Goal: Task Accomplishment & Management: Complete application form

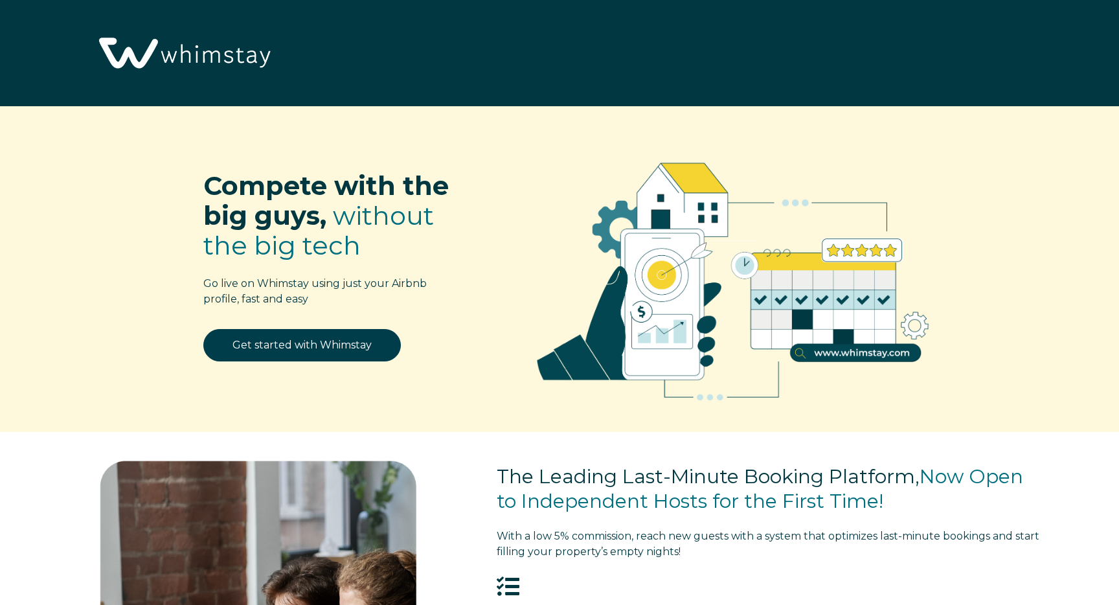
select select "US"
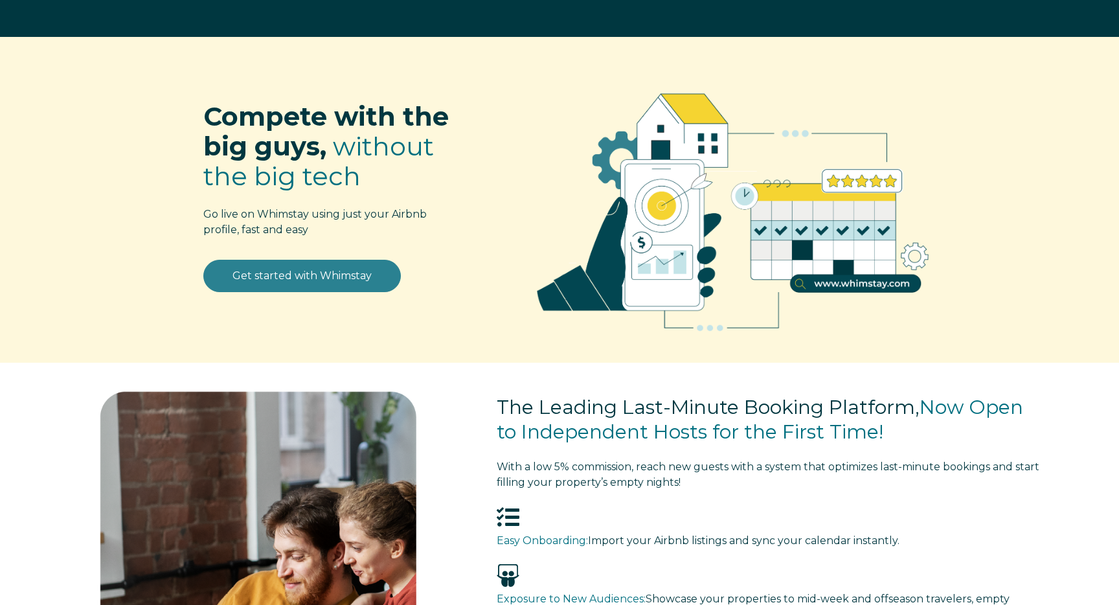
scroll to position [69, 0]
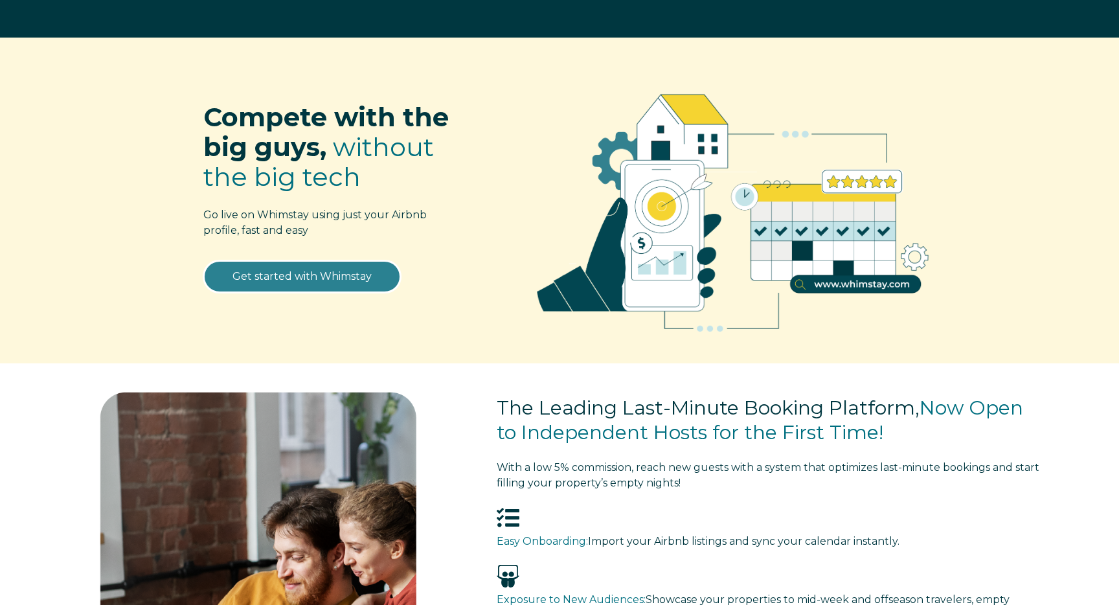
click at [308, 282] on link "Get started with Whimstay" at bounding box center [301, 276] width 197 height 32
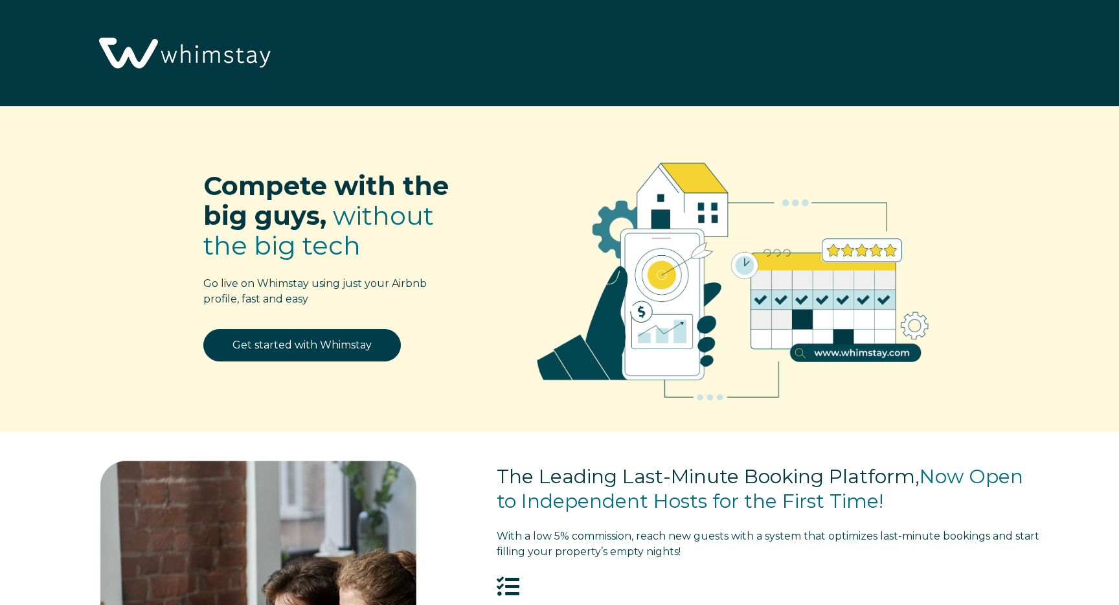
select select "US"
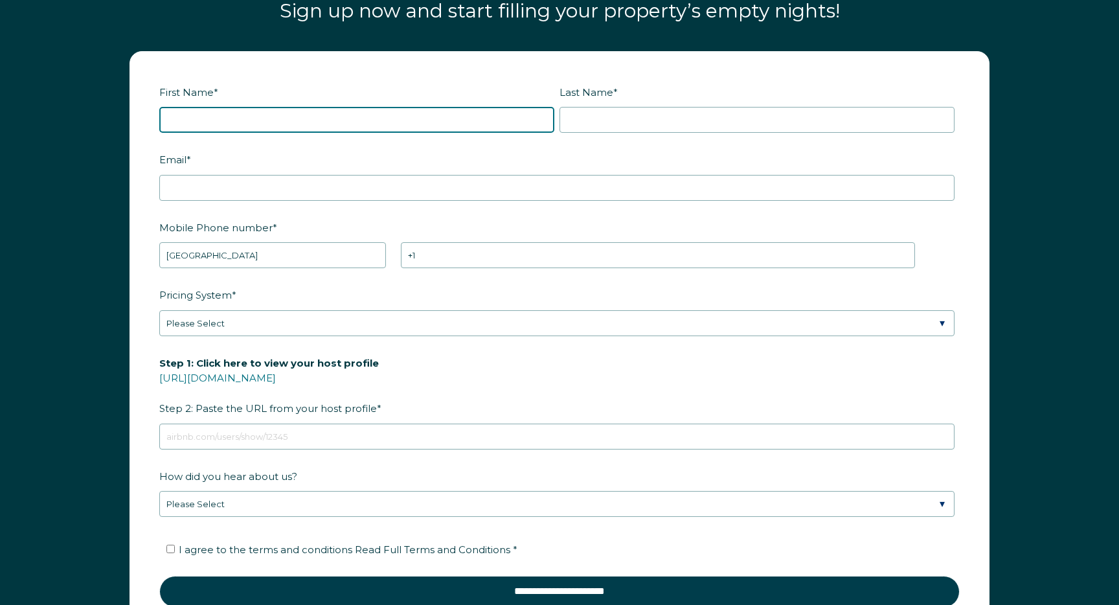
click at [295, 120] on input "First Name *" at bounding box center [356, 120] width 395 height 26
type input "[PERSON_NAME]"
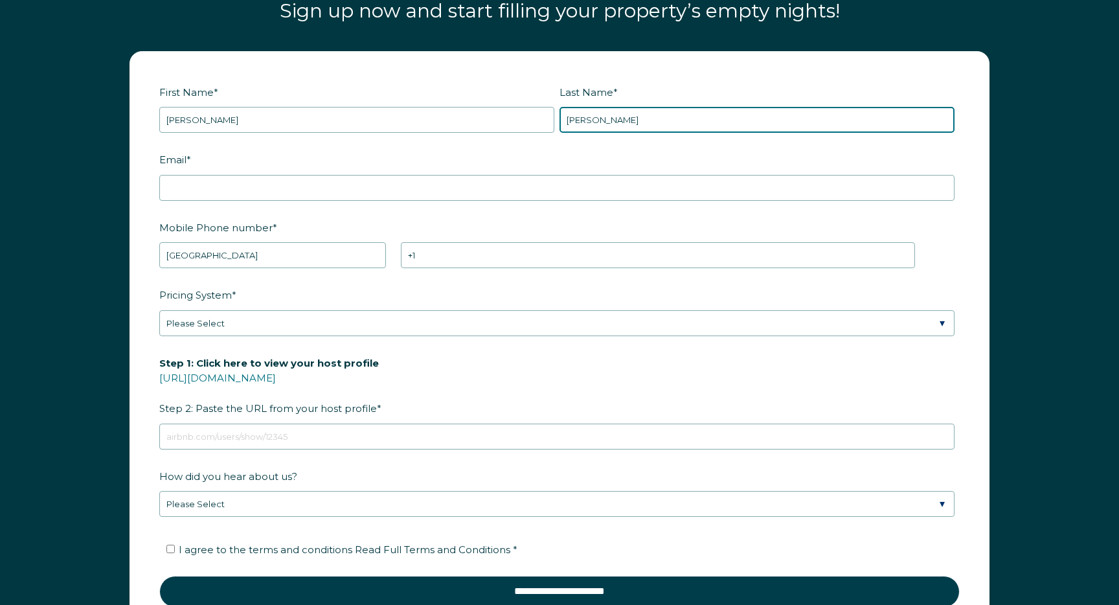
type input "Concepcion"
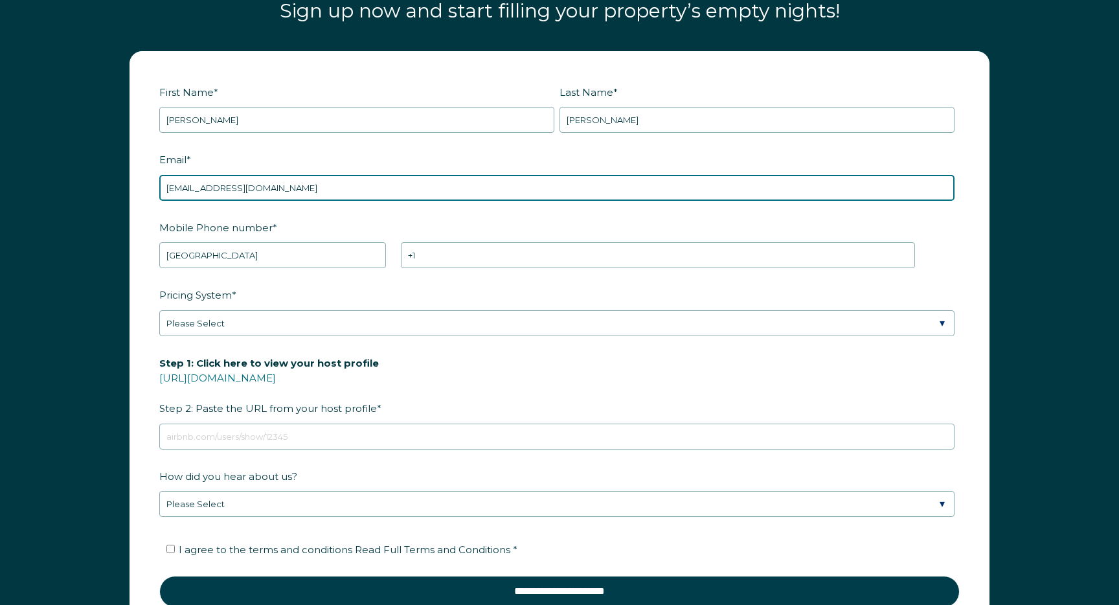
type input "[EMAIL_ADDRESS][DOMAIN_NAME]"
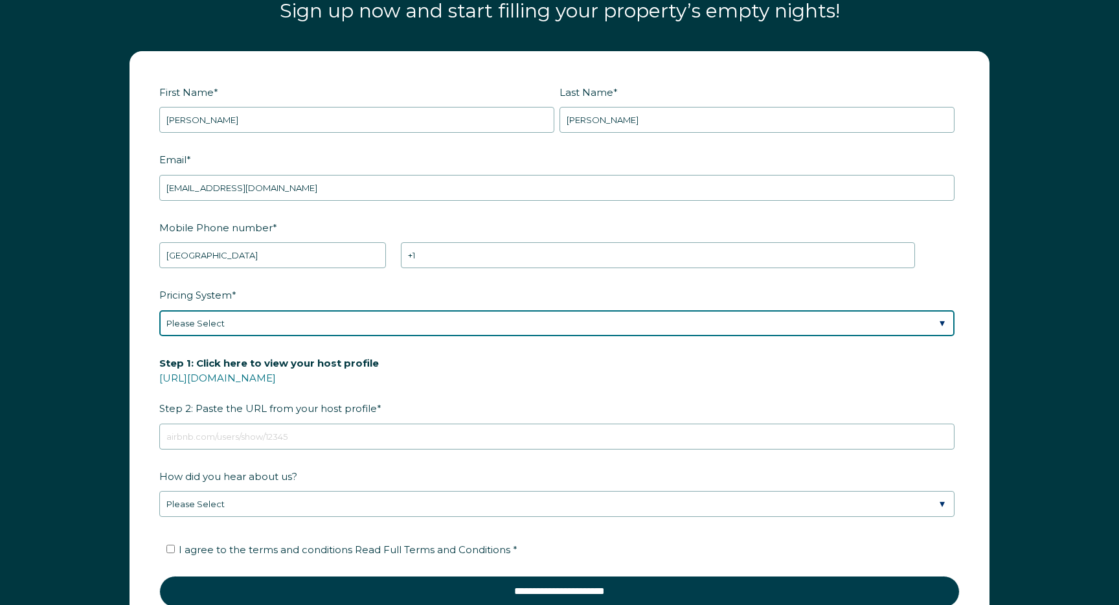
click at [484, 325] on select "Please Select Manual Airbnb Smart Pricing PriceLabs Wheelhouse Beyond Pricing 3…" at bounding box center [556, 323] width 795 height 26
select select "PriceLabs"
click at [159, 310] on select "Please Select Manual Airbnb Smart Pricing PriceLabs Wheelhouse Beyond Pricing 3…" at bounding box center [556, 323] width 795 height 26
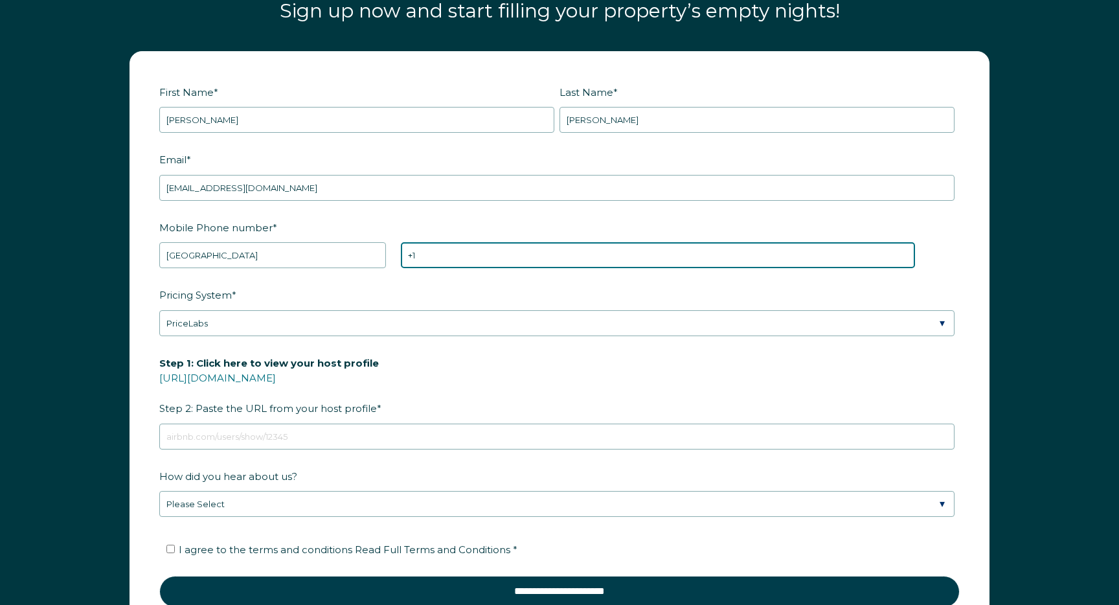
click at [452, 256] on input "+1" at bounding box center [657, 255] width 513 height 26
type input "+1 7865536796"
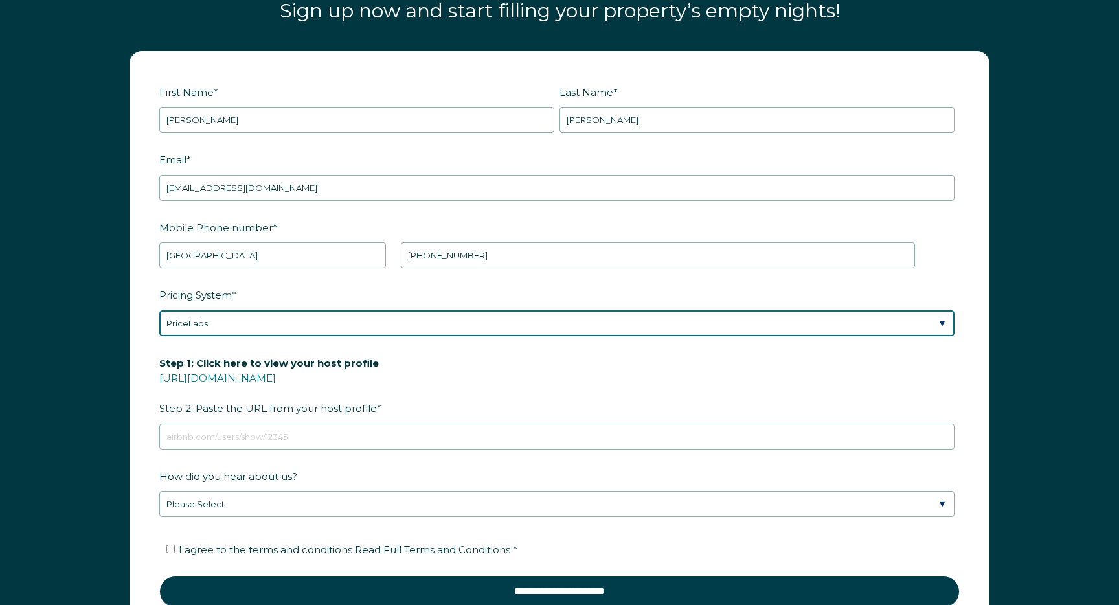
click at [493, 324] on select "Please Select Manual Airbnb Smart Pricing PriceLabs Wheelhouse Beyond Pricing 3…" at bounding box center [556, 323] width 795 height 26
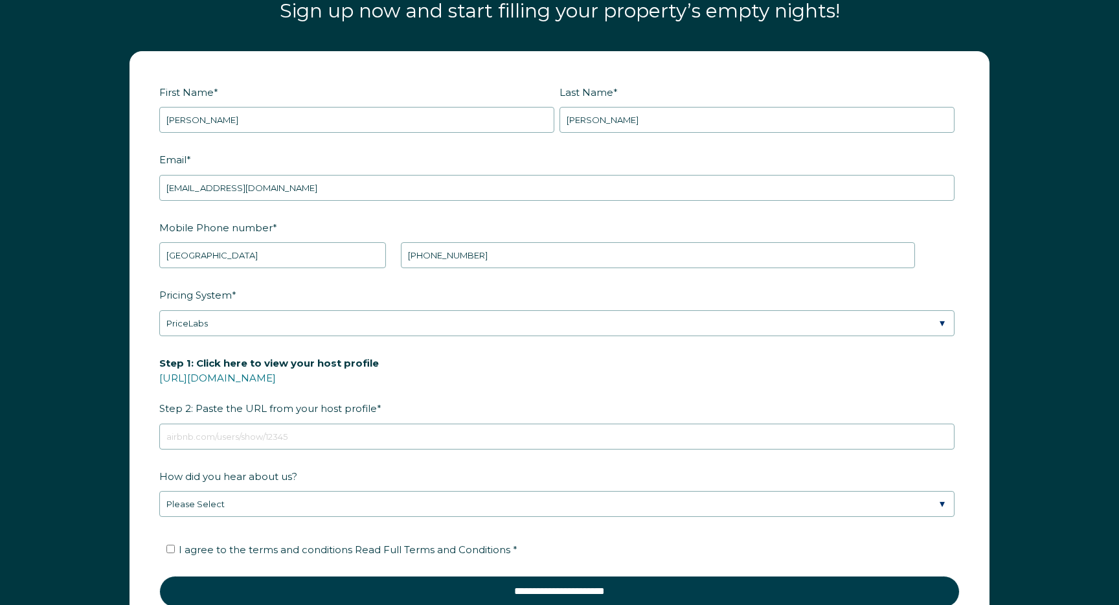
drag, startPoint x: 311, startPoint y: 379, endPoint x: 321, endPoint y: 1, distance: 378.2
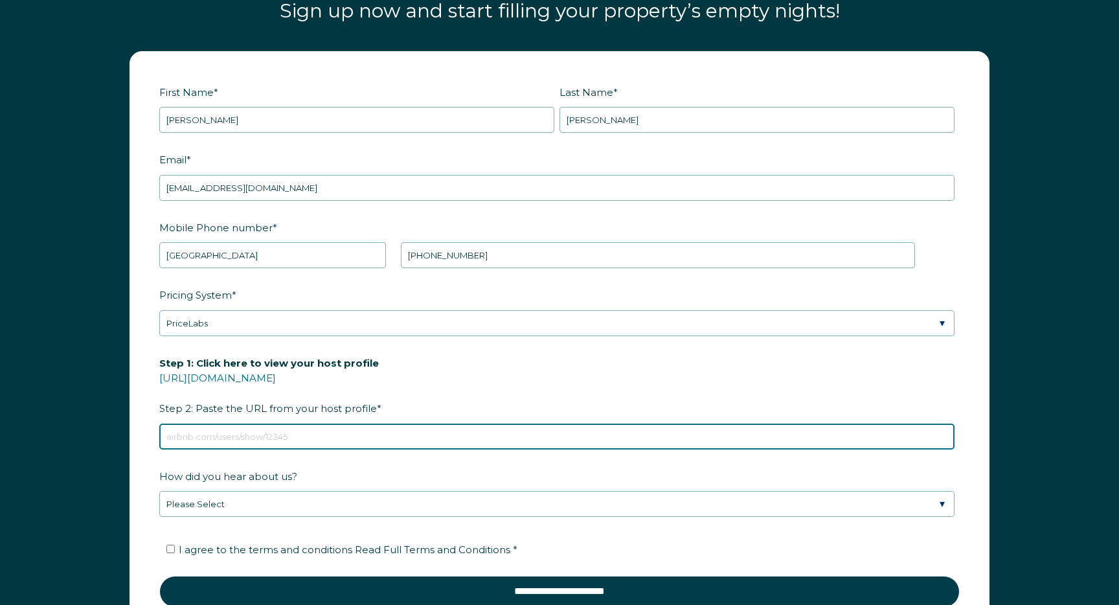
click at [358, 434] on input "Step 1: Click here to view your host profile https://www.airbnb.com/users/show/…" at bounding box center [556, 436] width 795 height 26
paste input "https://www.airbnb.com/users/show/441967852"
type input "https://www.airbnb.com/users/show/441967852"
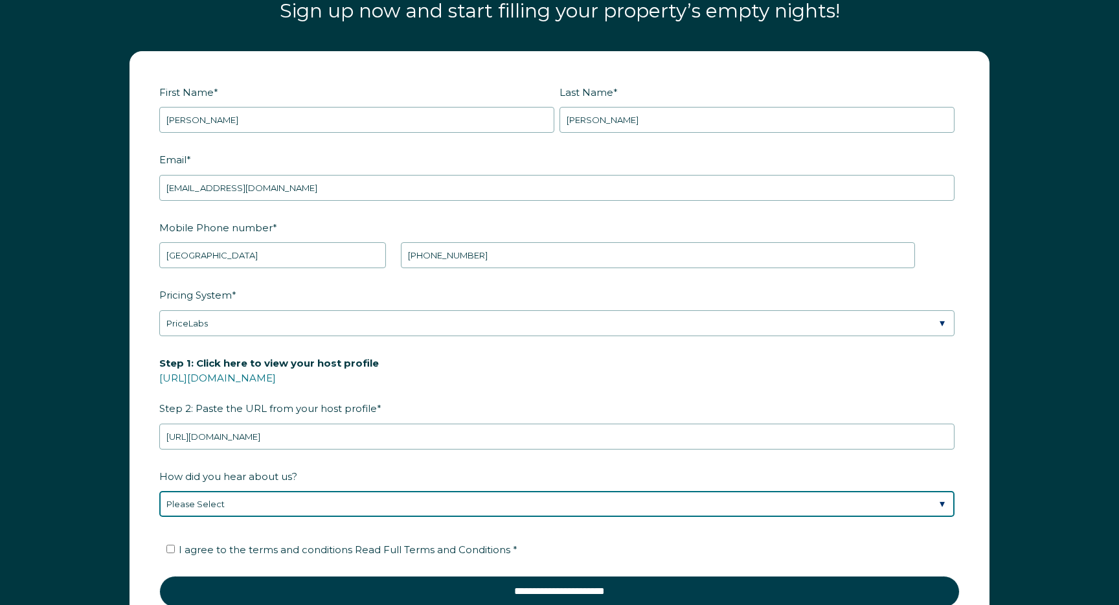
click at [388, 507] on select "Please Select Discovered Whimstay at an event or conference Found Whimstay thro…" at bounding box center [556, 504] width 795 height 26
select select "Podcast"
click at [159, 491] on select "Please Select Discovered Whimstay at an event or conference Found Whimstay thro…" at bounding box center [556, 504] width 795 height 26
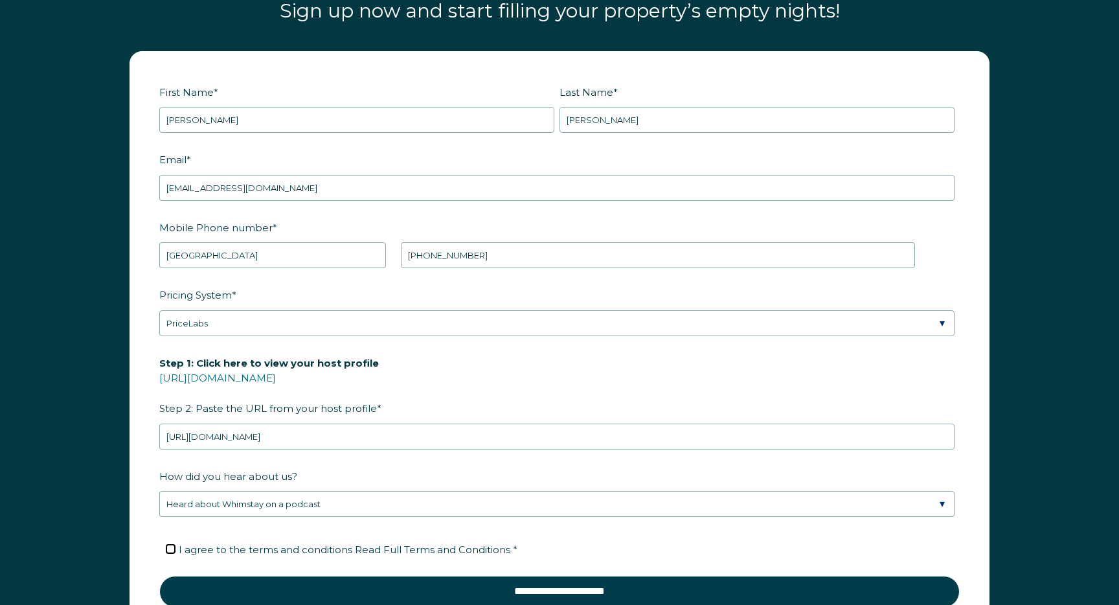
click at [168, 548] on input "I agree to the terms and conditions Read Full Terms and Conditions *" at bounding box center [170, 548] width 8 height 8
checkbox input "true"
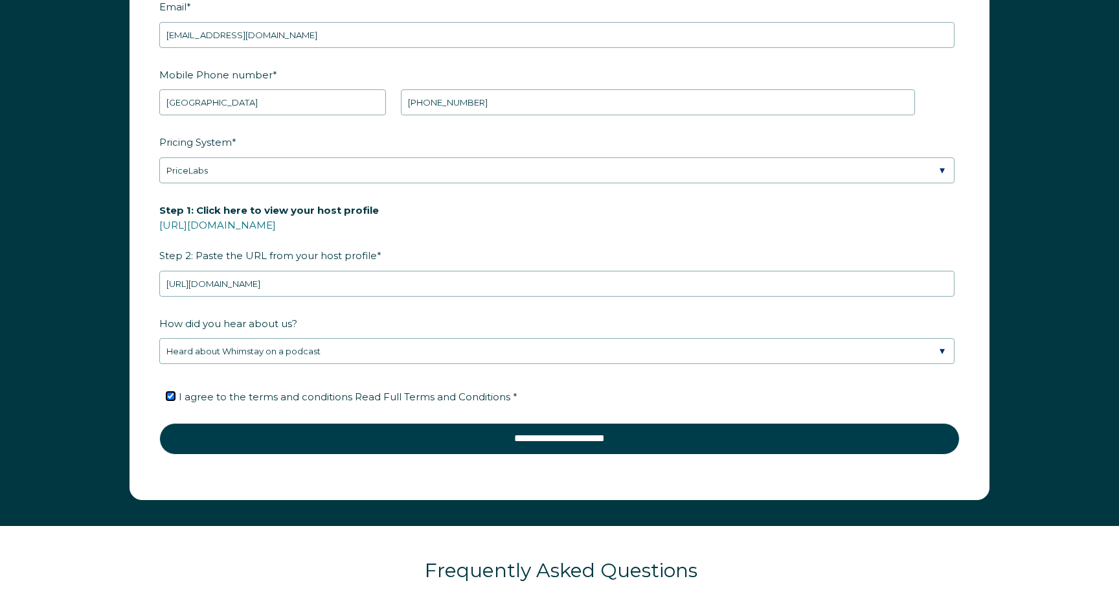
scroll to position [1881, 0]
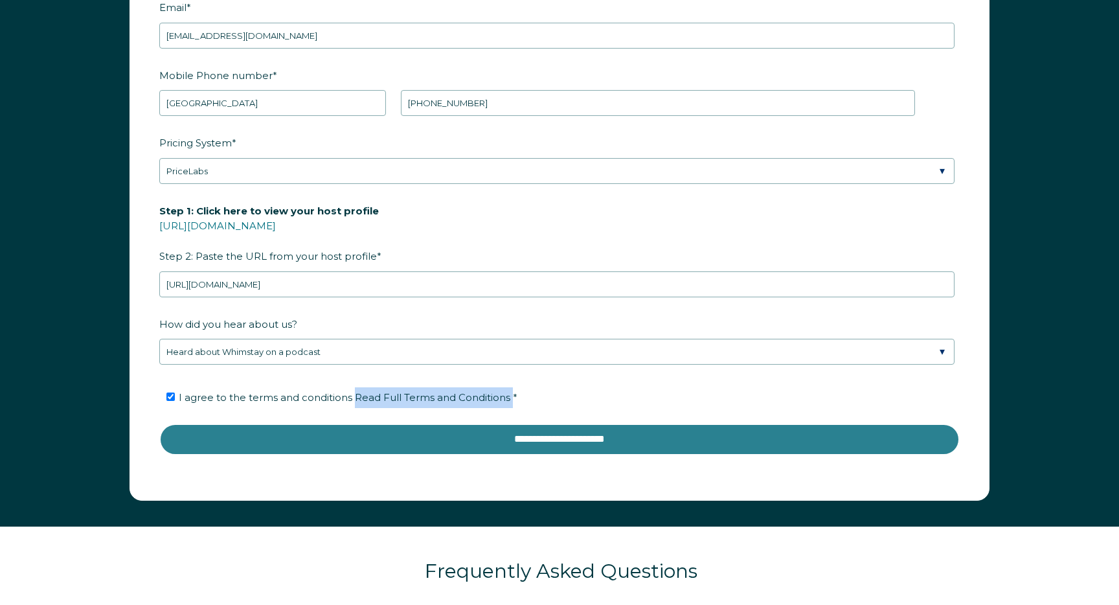
click at [500, 437] on input "**********" at bounding box center [559, 438] width 800 height 31
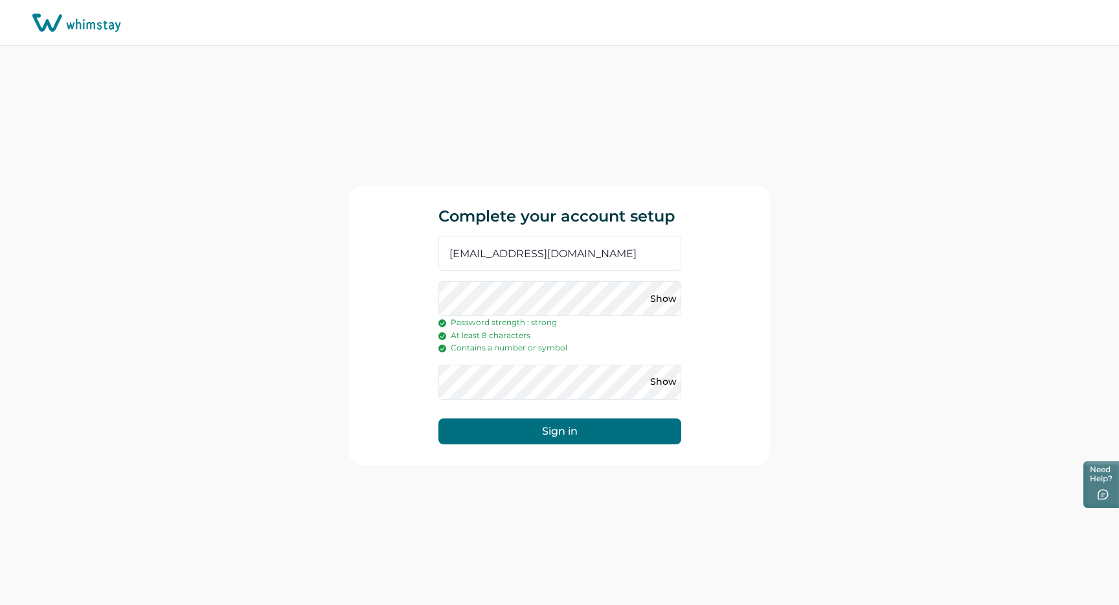
click at [588, 427] on button "Sign in" at bounding box center [559, 431] width 243 height 26
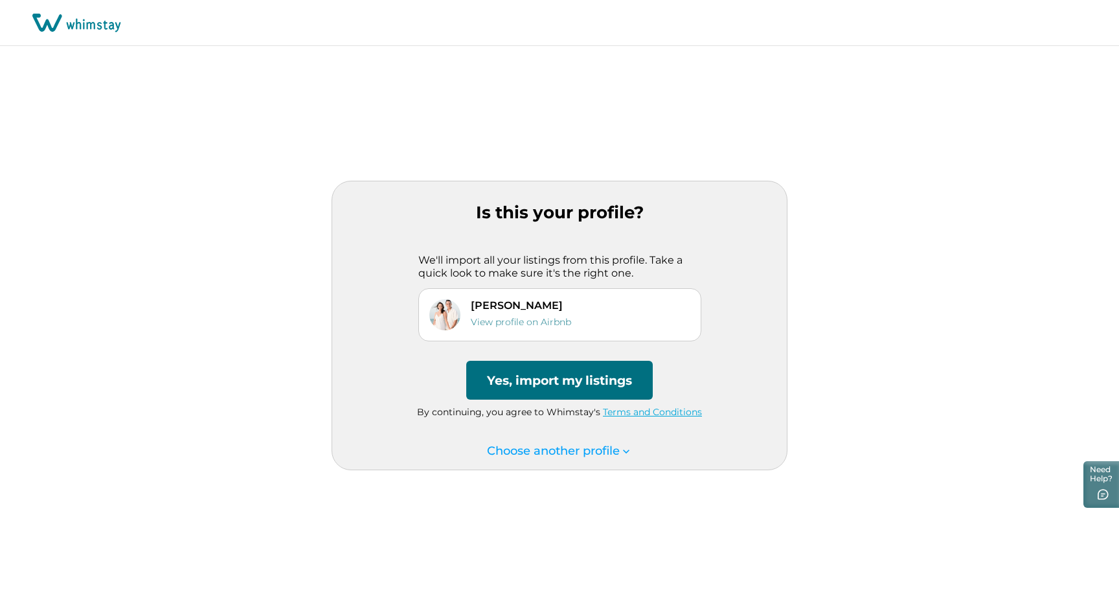
click at [539, 385] on button "Yes, import my listings" at bounding box center [559, 380] width 186 height 39
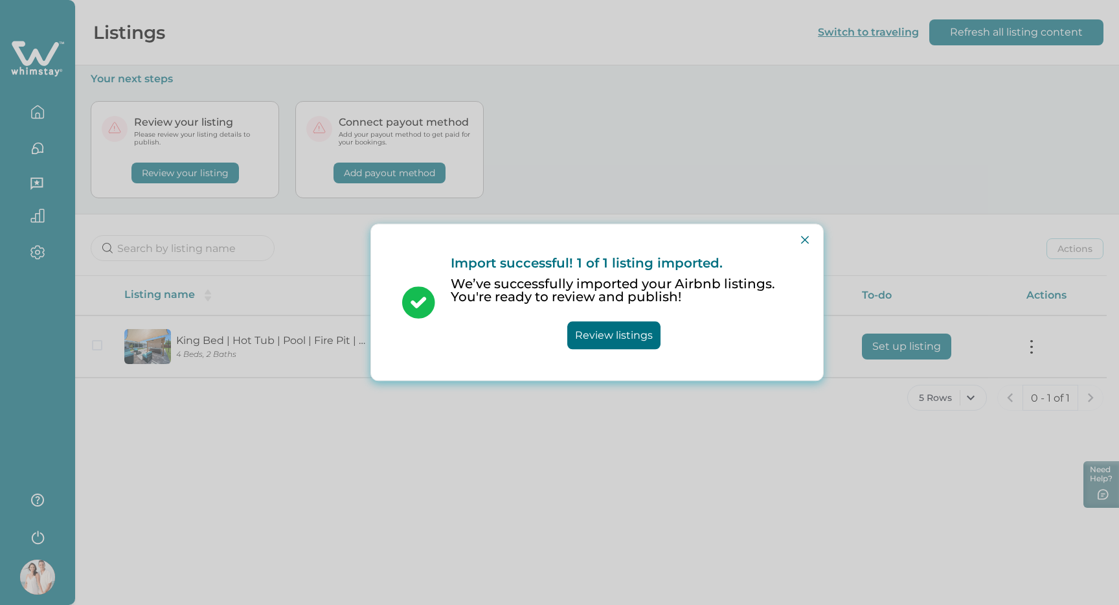
click at [630, 337] on button "Review listings" at bounding box center [613, 336] width 93 height 28
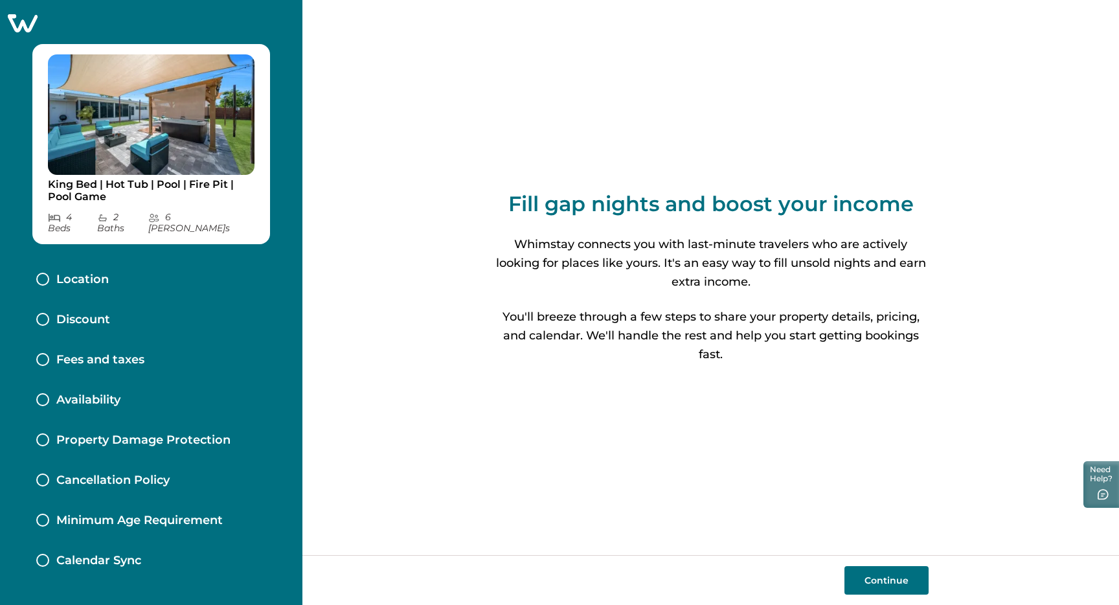
click at [890, 580] on button "Continue" at bounding box center [886, 580] width 84 height 28
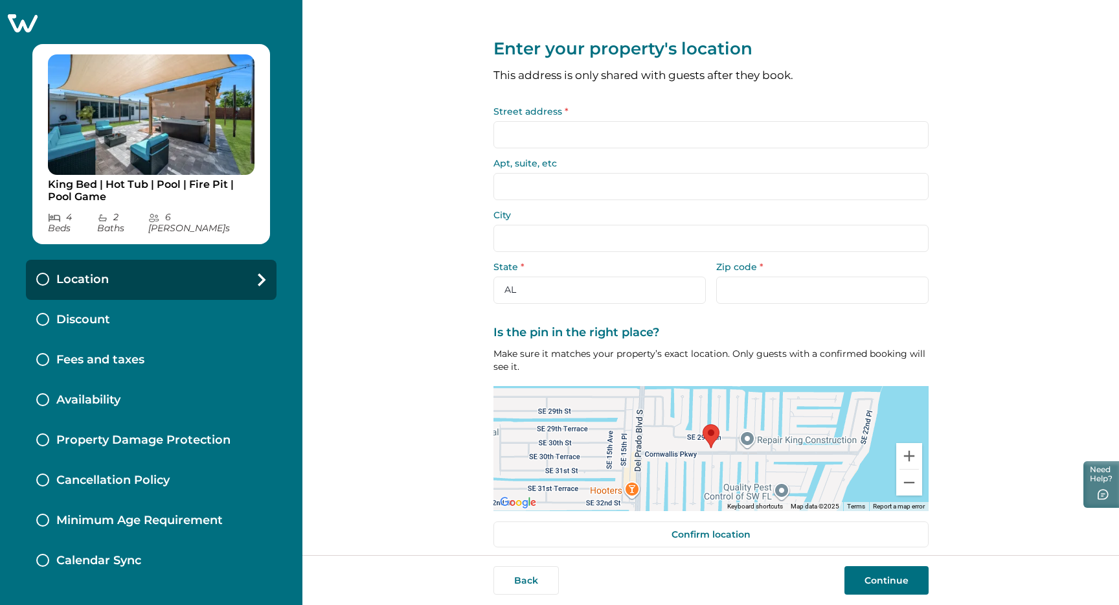
click at [633, 142] on input "Street address *" at bounding box center [710, 134] width 435 height 27
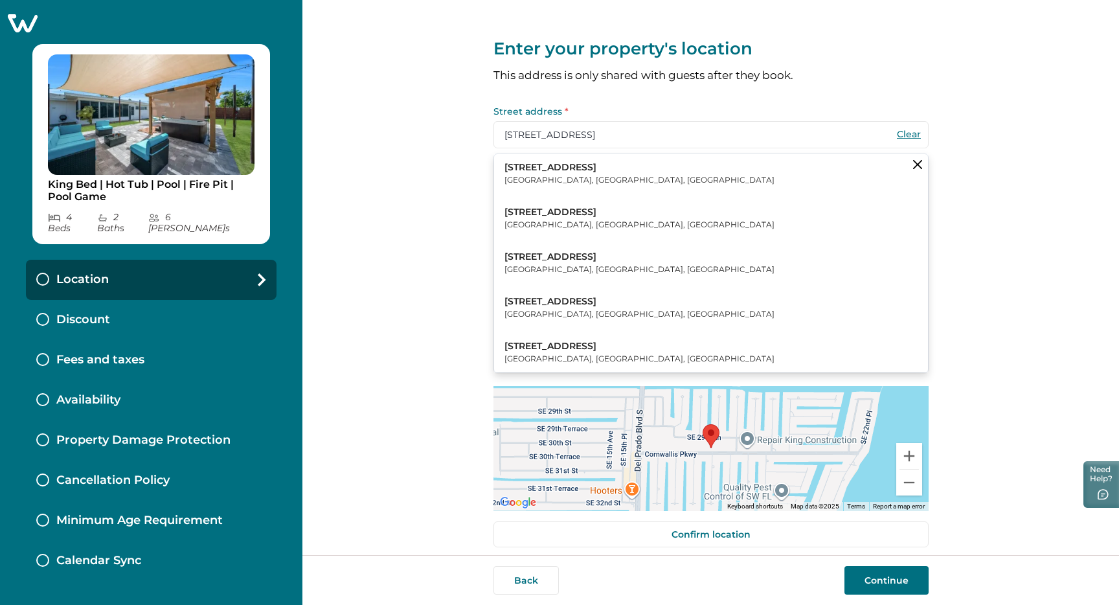
click at [1015, 140] on div "Enter your property's location This address is only shared with guests after th…" at bounding box center [710, 277] width 816 height 555
click at [666, 171] on button "[STREET_ADDRESS]" at bounding box center [711, 173] width 434 height 39
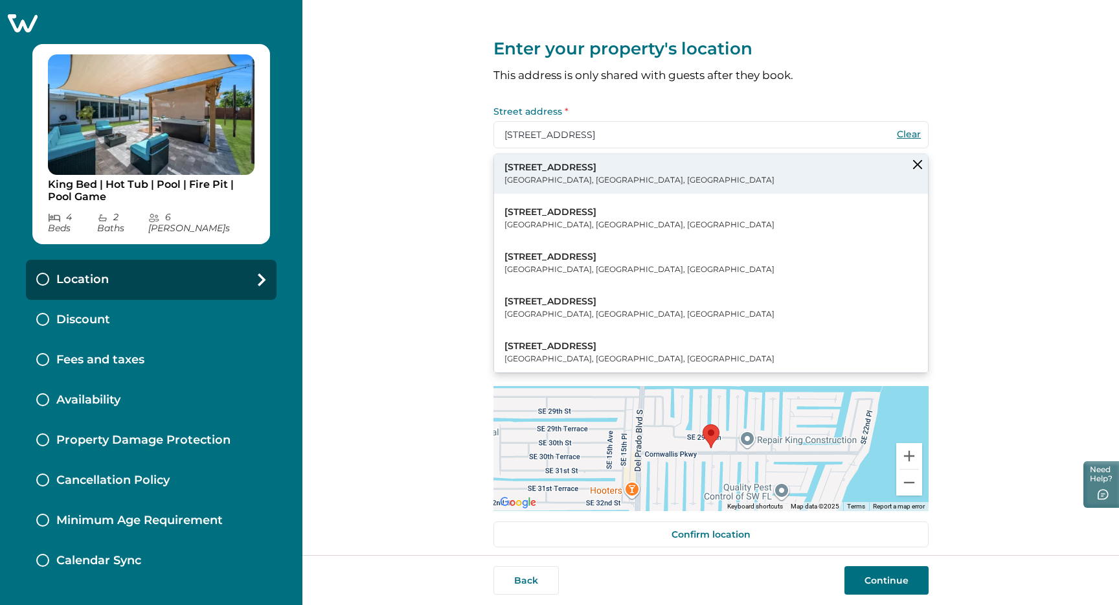
type input "[STREET_ADDRESS]"
type input "[GEOGRAPHIC_DATA]"
select select "FL"
type input "33904"
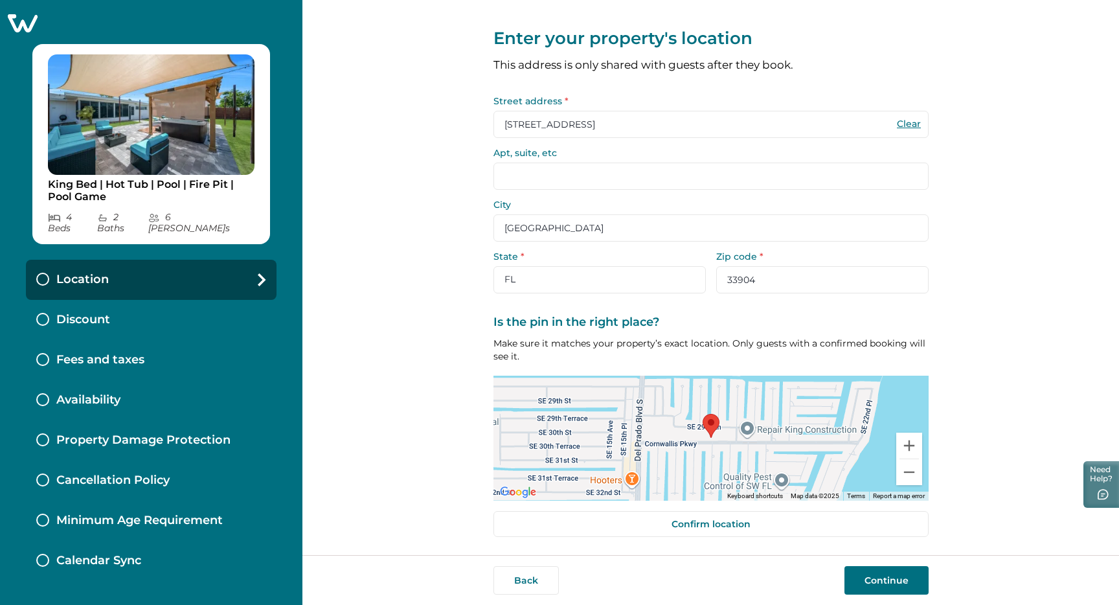
scroll to position [8, 0]
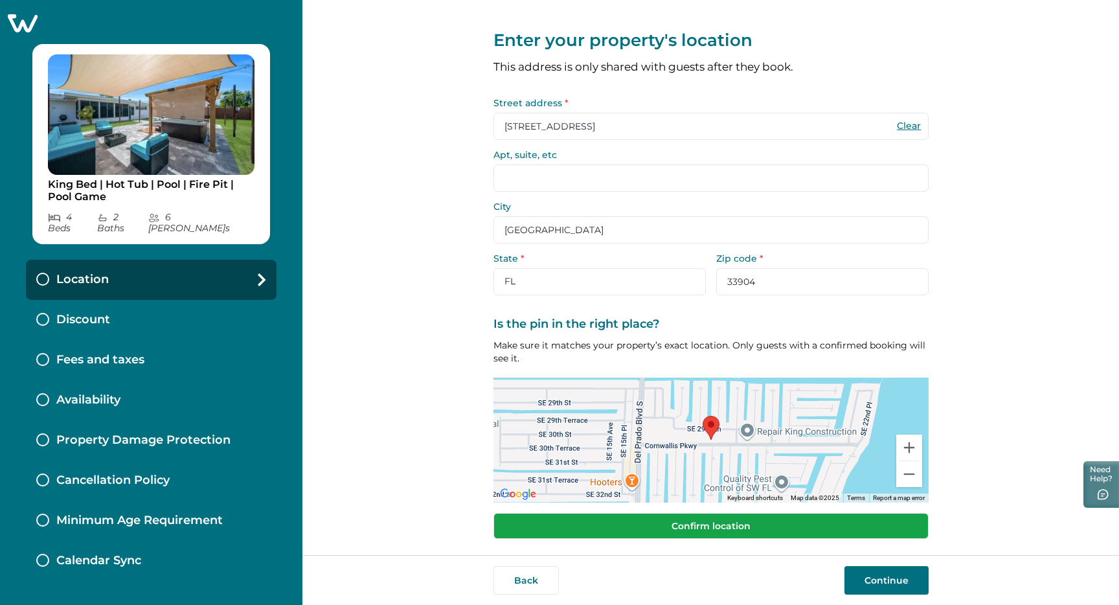
click at [744, 521] on button "Confirm location" at bounding box center [710, 526] width 435 height 26
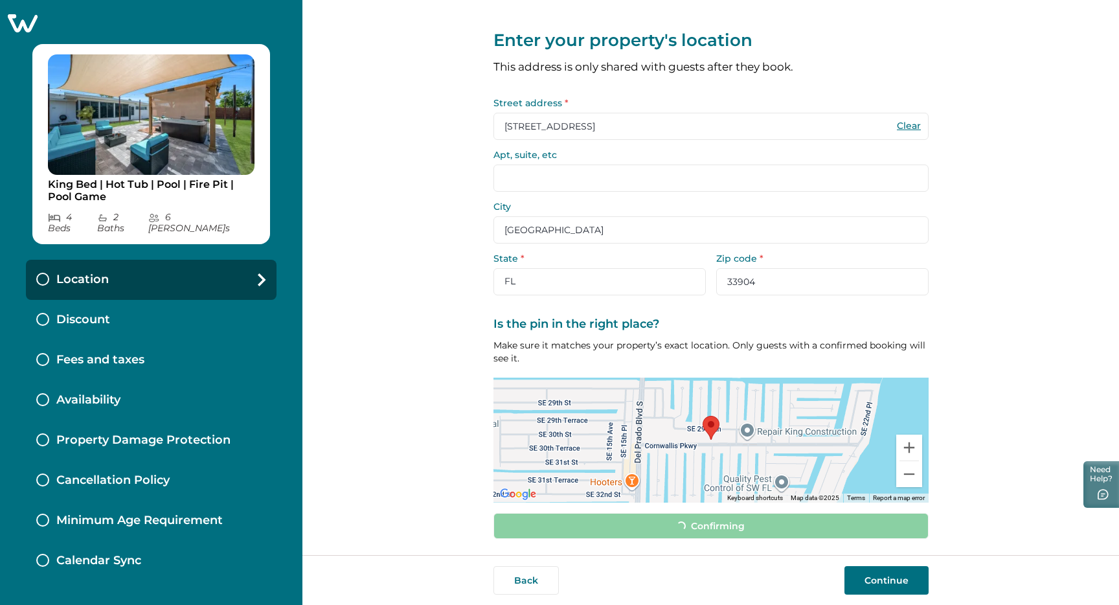
scroll to position [2, 0]
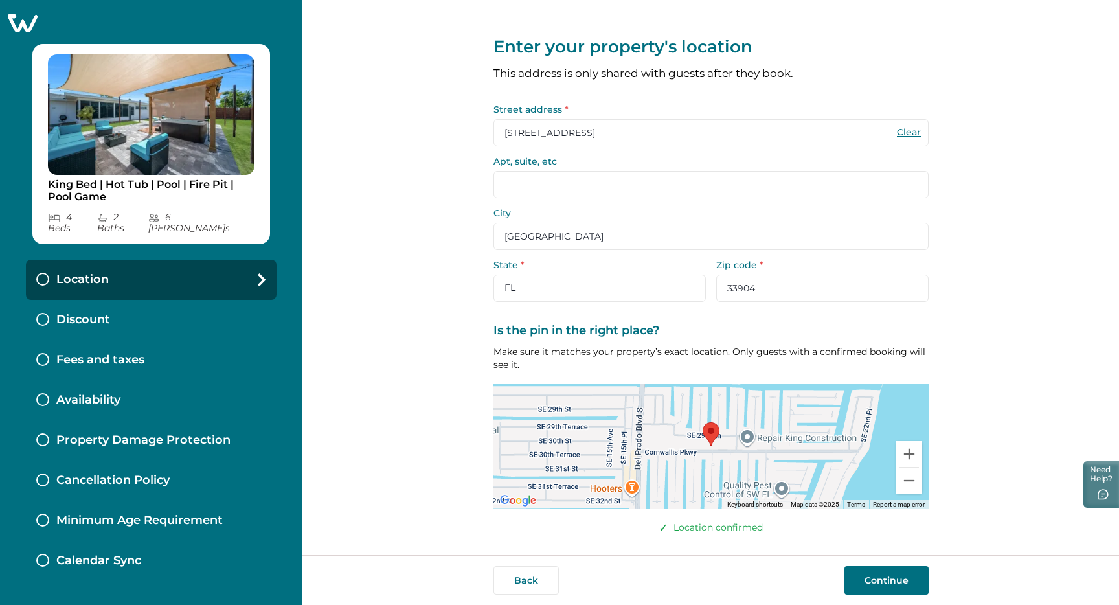
click at [899, 583] on button "Continue" at bounding box center [886, 580] width 84 height 28
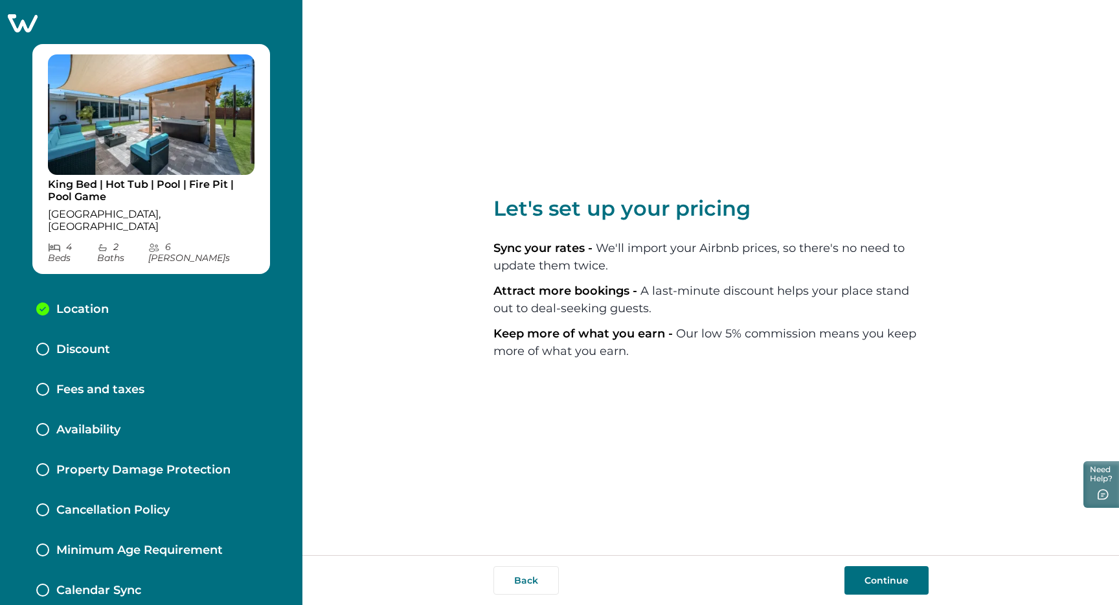
click at [884, 582] on button "Continue" at bounding box center [886, 580] width 84 height 28
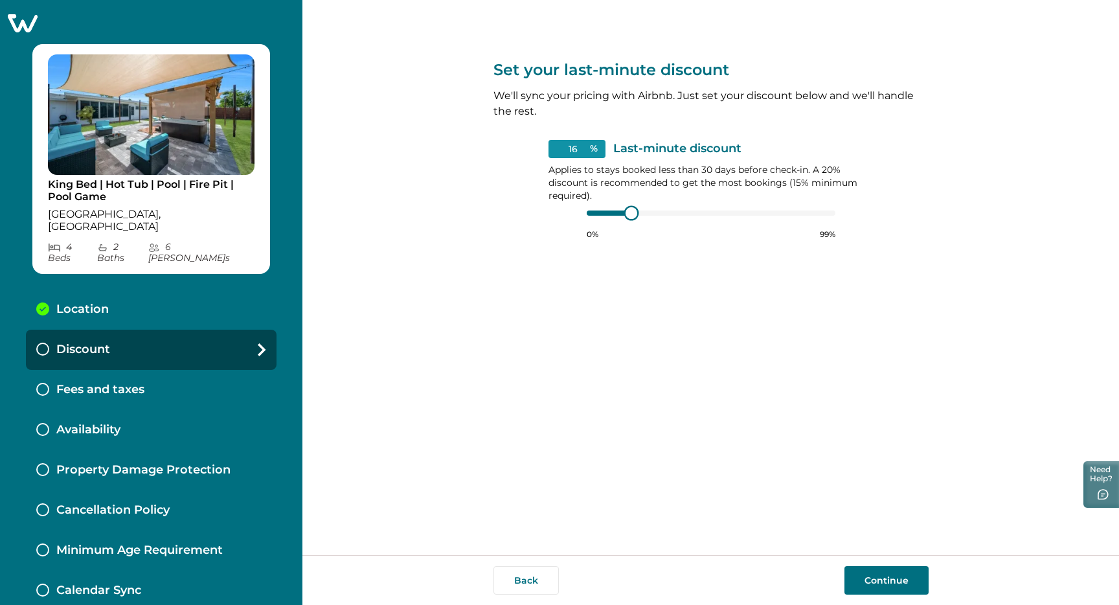
type input "15"
click at [606, 212] on div at bounding box center [711, 213] width 249 height 10
click at [606, 214] on div at bounding box center [711, 213] width 249 height 10
click at [891, 576] on button "Continue" at bounding box center [886, 580] width 84 height 28
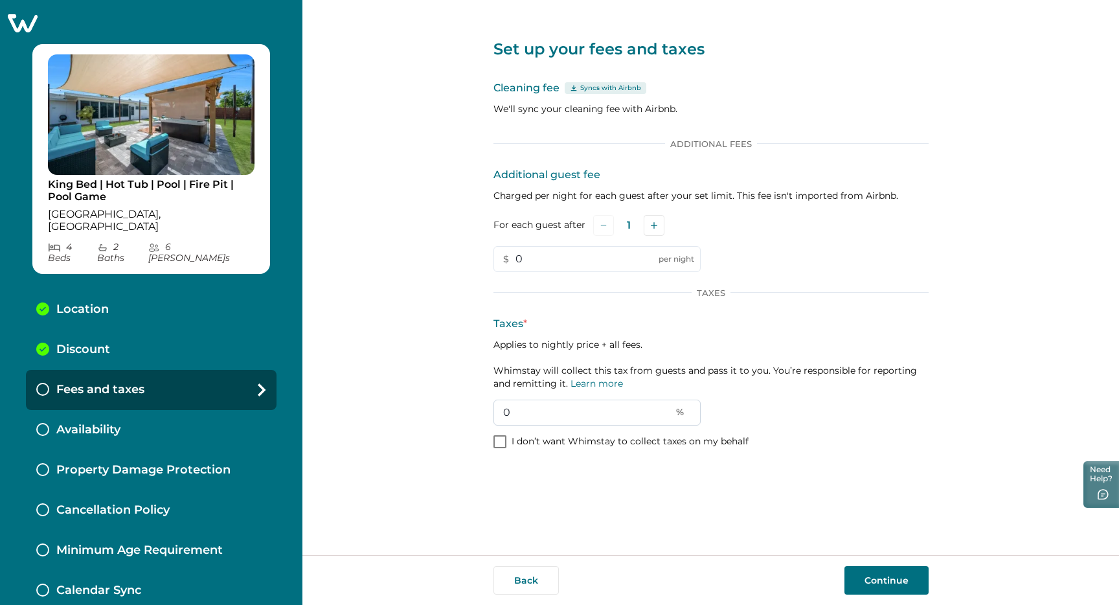
click at [535, 409] on input "0" at bounding box center [596, 412] width 207 height 26
type input "11.5"
click at [881, 579] on button "Continue" at bounding box center [886, 580] width 84 height 28
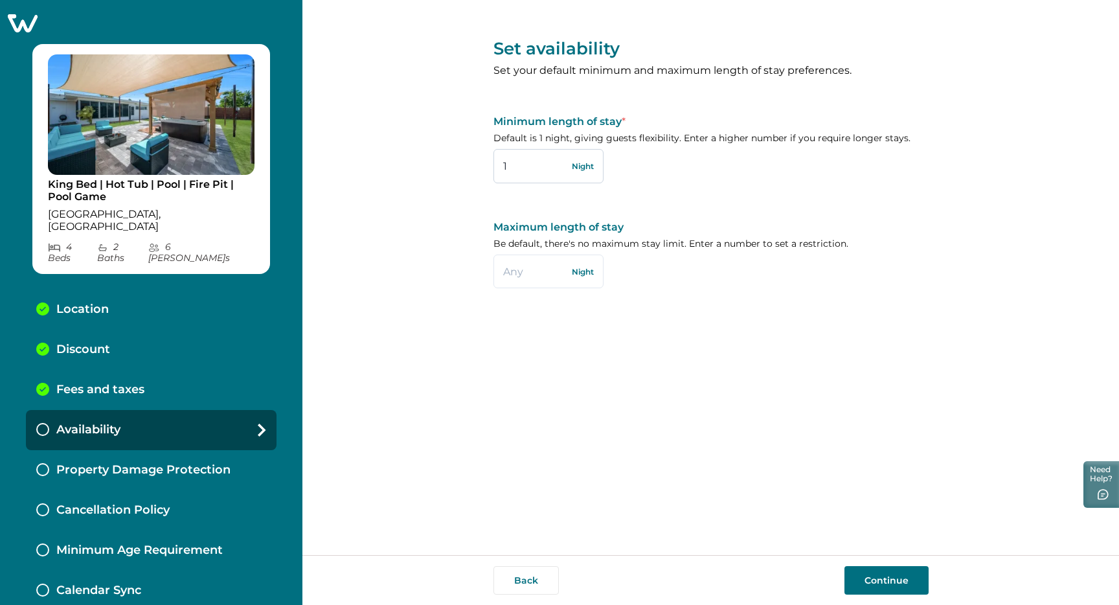
click at [526, 164] on input "1" at bounding box center [548, 166] width 110 height 34
type input "3"
click at [880, 576] on button "Continue" at bounding box center [886, 580] width 84 height 28
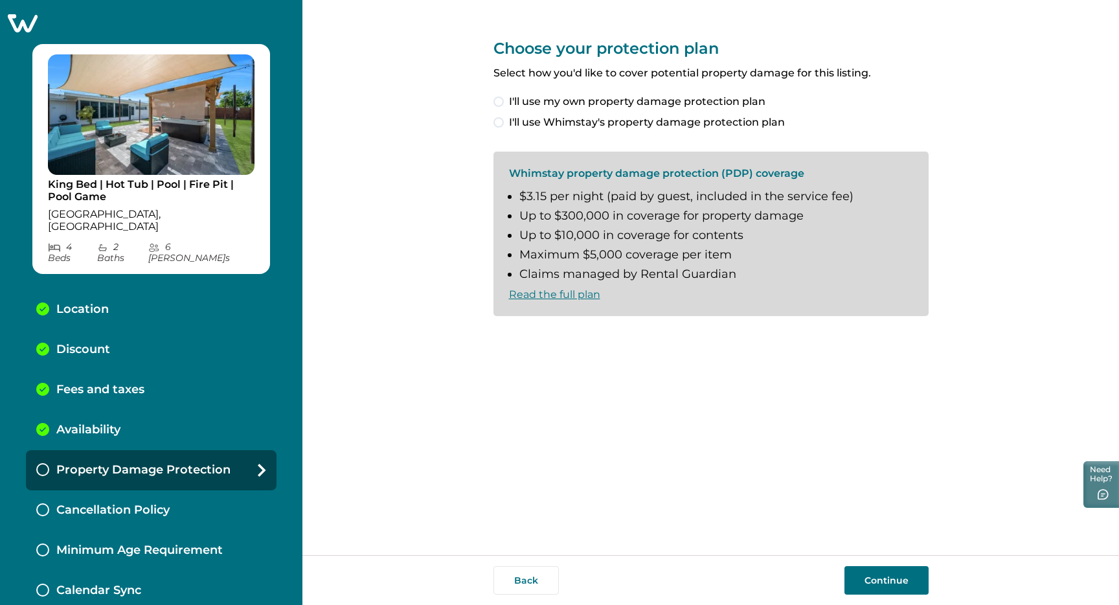
click at [500, 120] on span at bounding box center [498, 122] width 10 height 10
click at [500, 337] on span at bounding box center [498, 337] width 10 height 10
click at [886, 582] on button "Continue" at bounding box center [886, 580] width 84 height 28
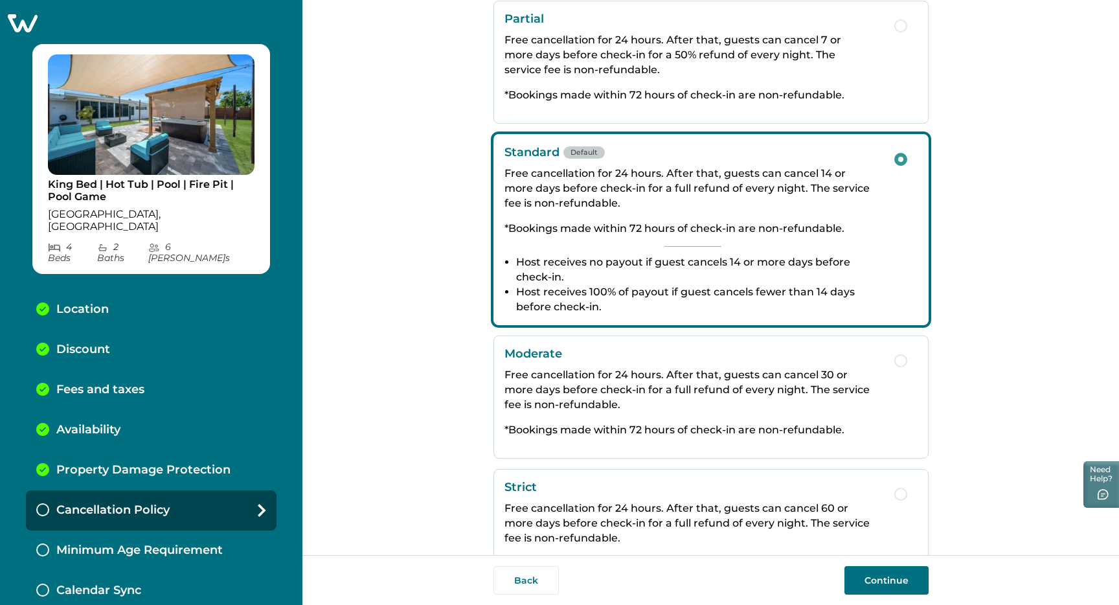
scroll to position [93, 0]
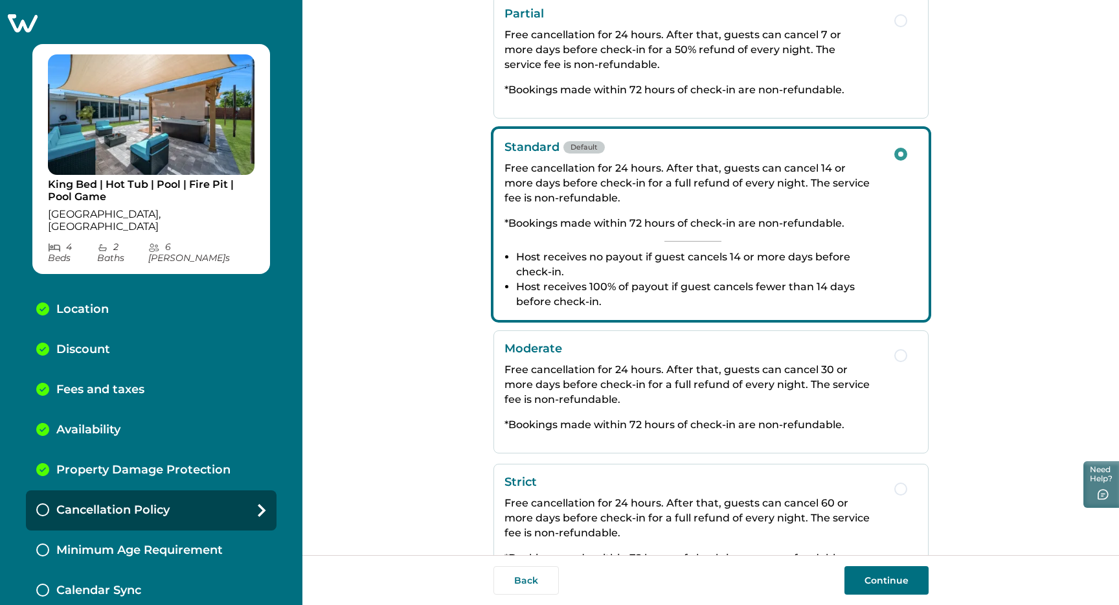
click at [829, 385] on p "Free cancellation for 24 hours. After that, guests can cancel 30 or more days b…" at bounding box center [692, 384] width 377 height 45
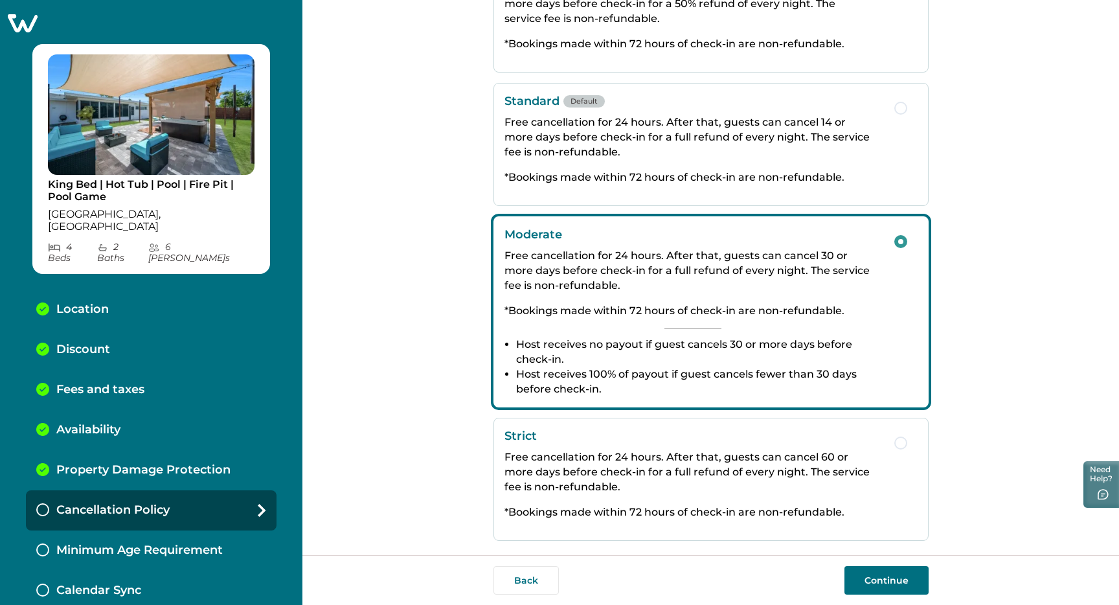
scroll to position [153, 0]
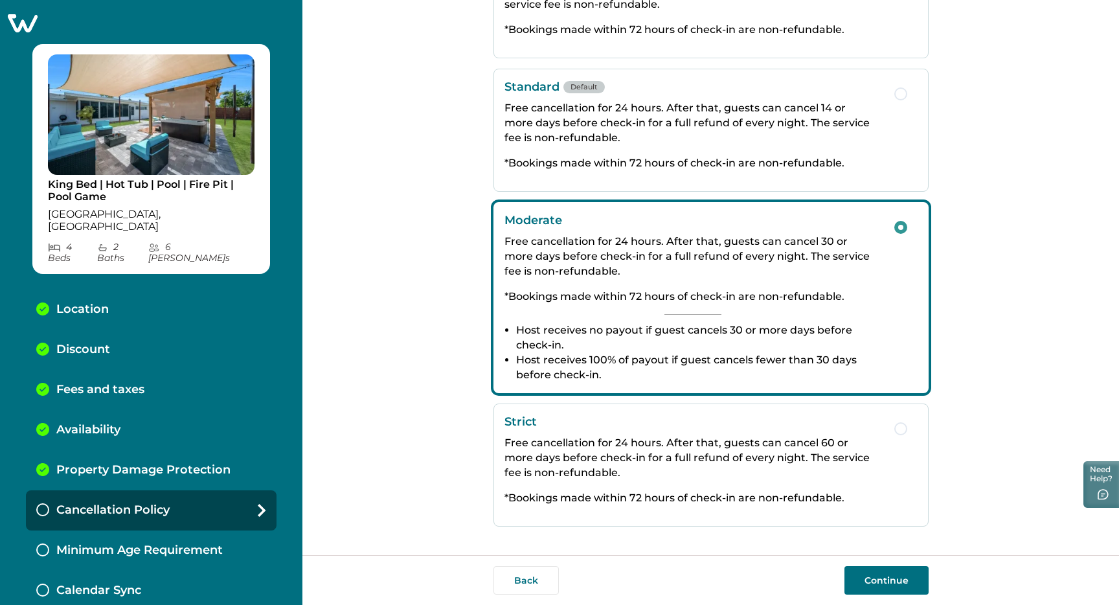
click at [887, 581] on button "Continue" at bounding box center [886, 580] width 84 height 28
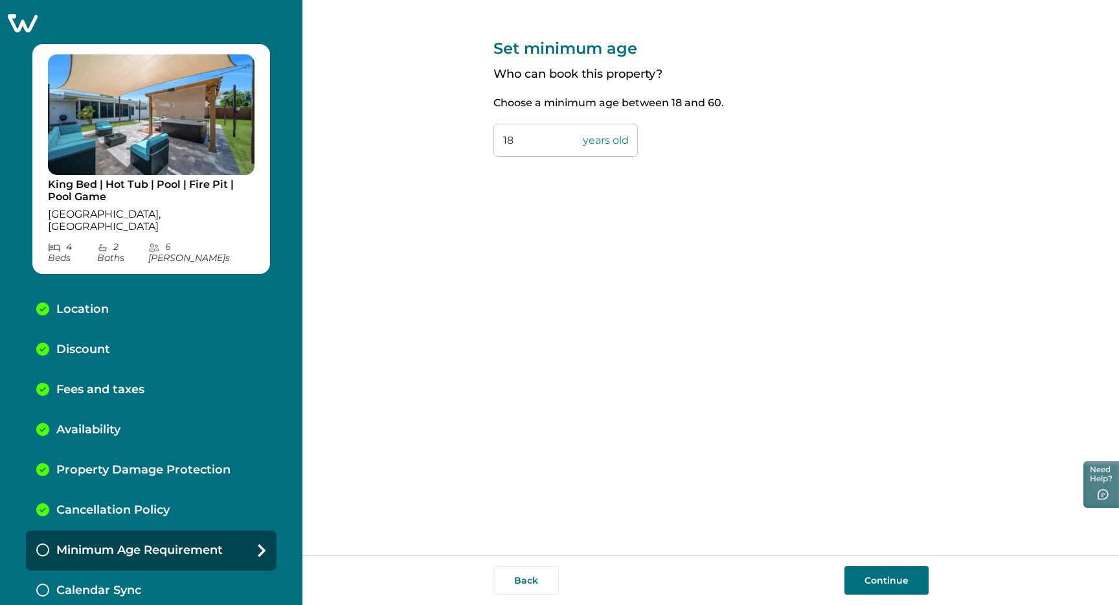
drag, startPoint x: 549, startPoint y: 140, endPoint x: 489, endPoint y: 139, distance: 59.6
click at [489, 139] on div "Set minimum age Who can book this property? Choose a minimum age between 18 and…" at bounding box center [710, 277] width 816 height 555
type input "21"
click at [762, 244] on div "Set minimum age Who can book this property? Choose a minimum age between 18 and…" at bounding box center [710, 277] width 435 height 555
click at [907, 576] on button "Continue" at bounding box center [886, 580] width 84 height 28
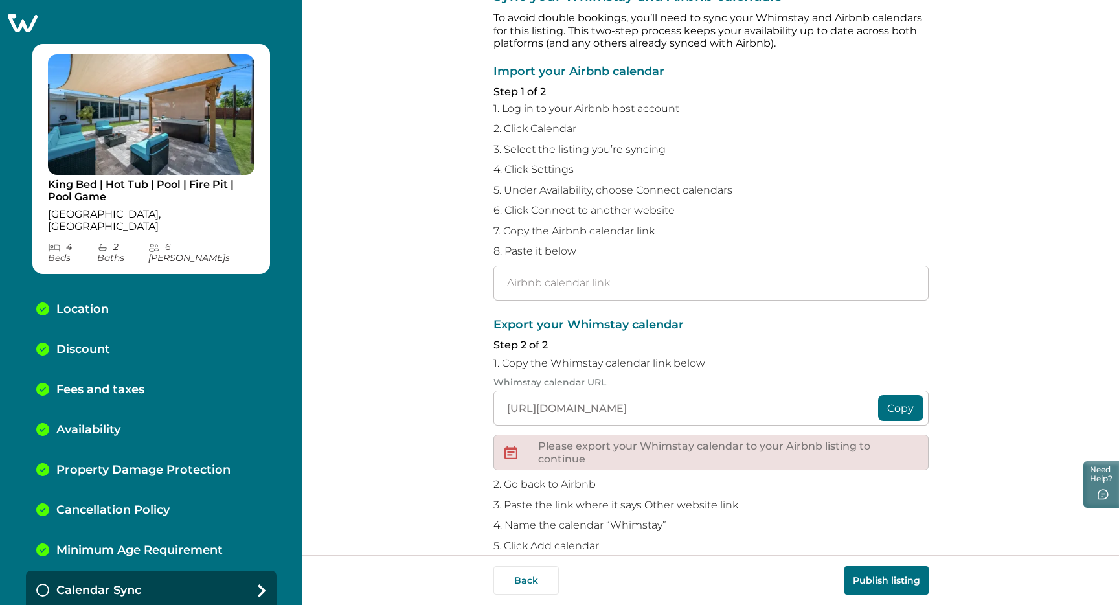
scroll to position [94, 0]
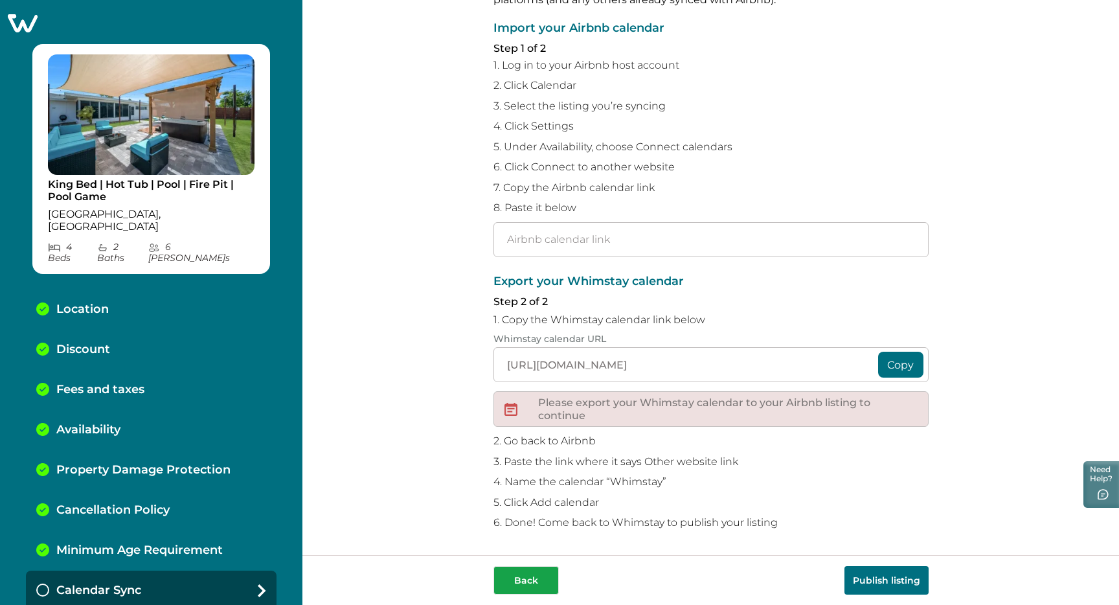
click at [530, 589] on button "Back" at bounding box center [525, 580] width 65 height 28
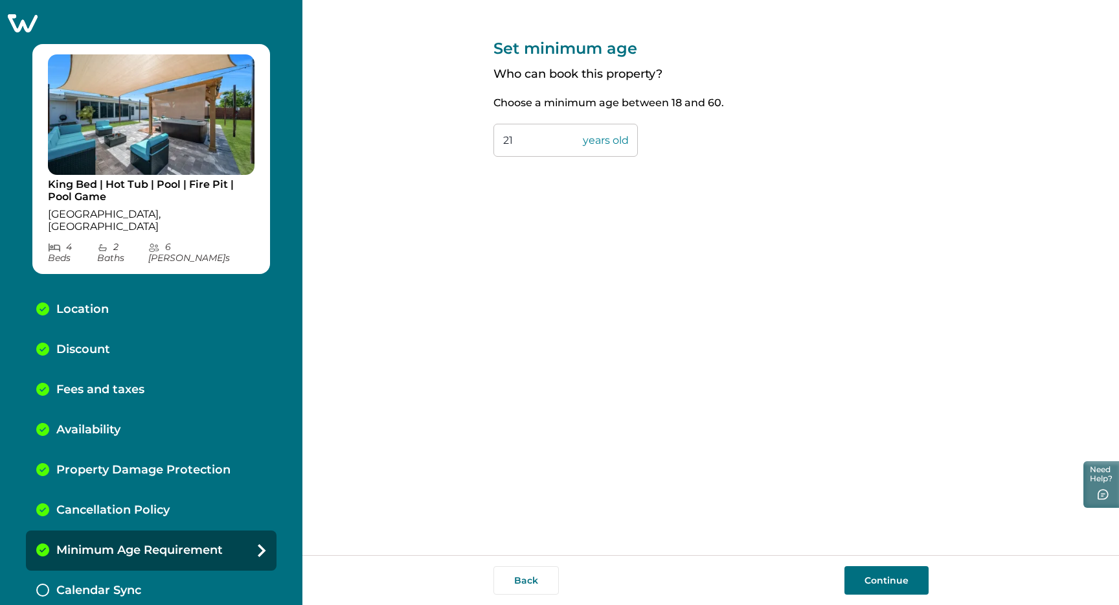
click at [530, 589] on button "Back" at bounding box center [525, 580] width 65 height 28
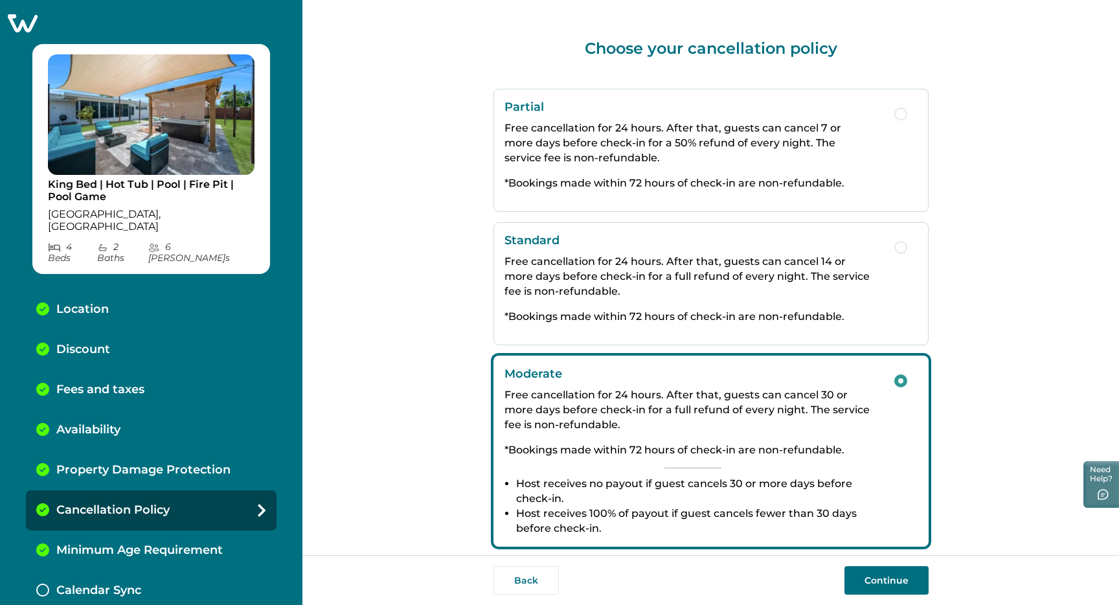
click at [530, 589] on button "Back" at bounding box center [525, 580] width 65 height 28
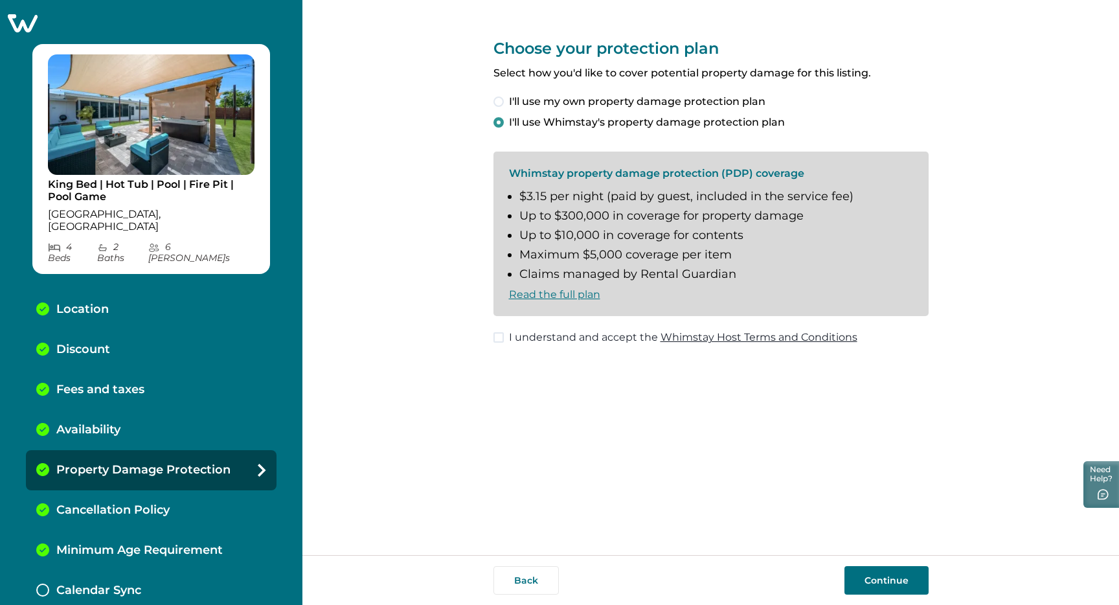
click at [530, 589] on button "Back" at bounding box center [525, 580] width 65 height 28
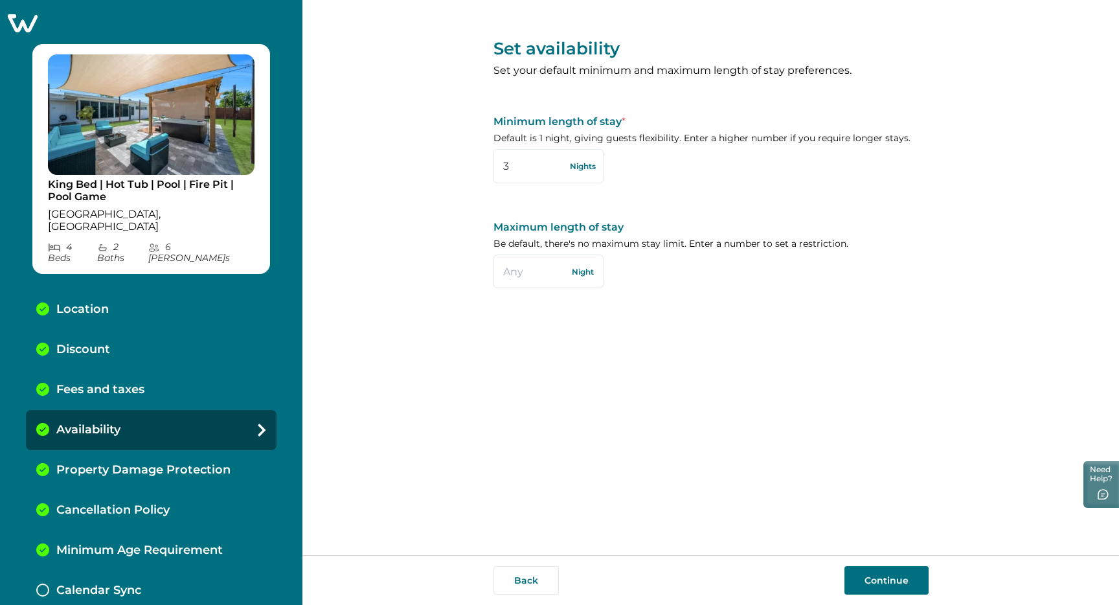
click at [530, 589] on button "Back" at bounding box center [525, 580] width 65 height 28
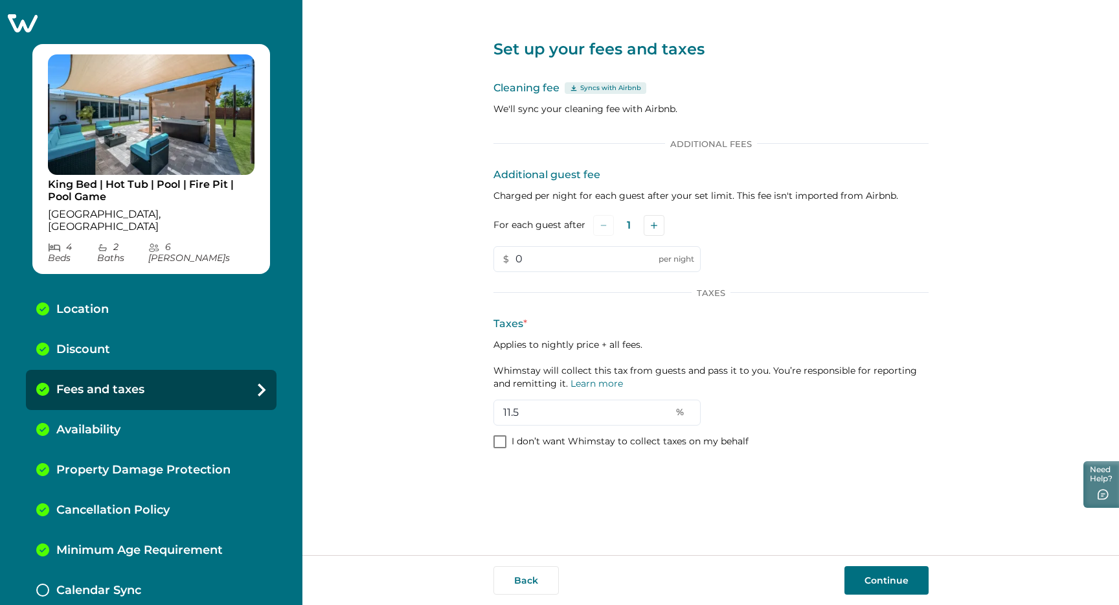
click at [530, 589] on button "Back" at bounding box center [525, 580] width 65 height 28
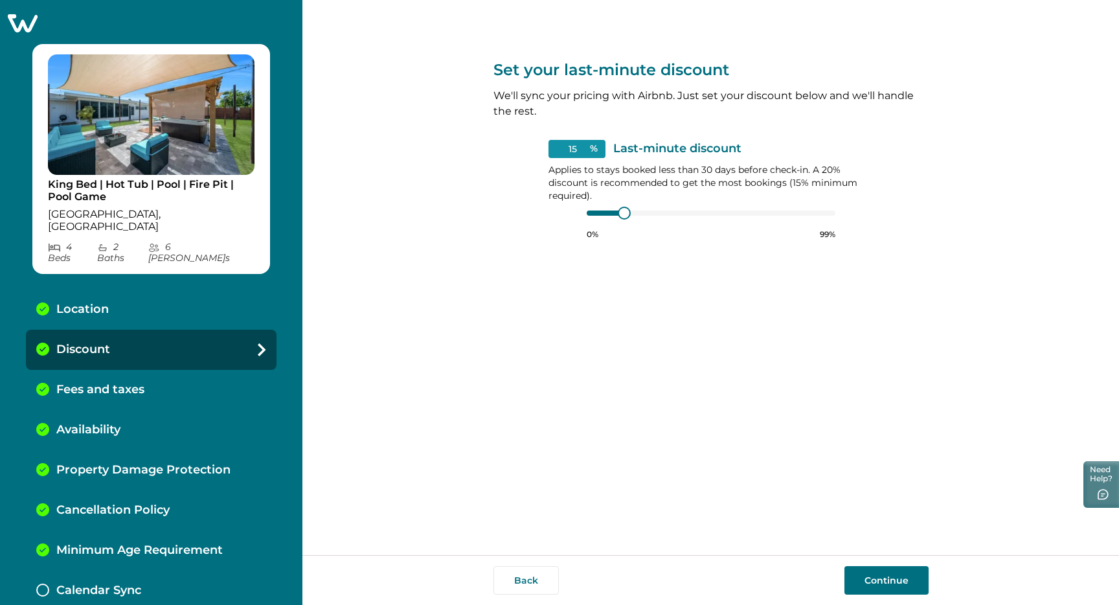
click at [530, 589] on button "Back" at bounding box center [525, 580] width 65 height 28
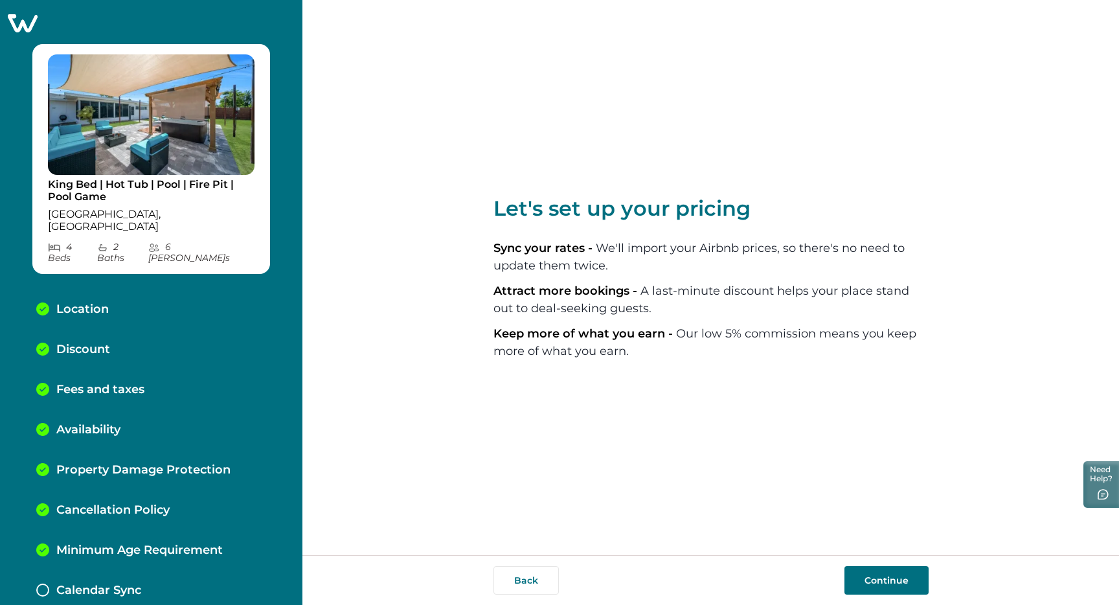
click at [530, 589] on button "Back" at bounding box center [525, 580] width 65 height 28
select select "FL"
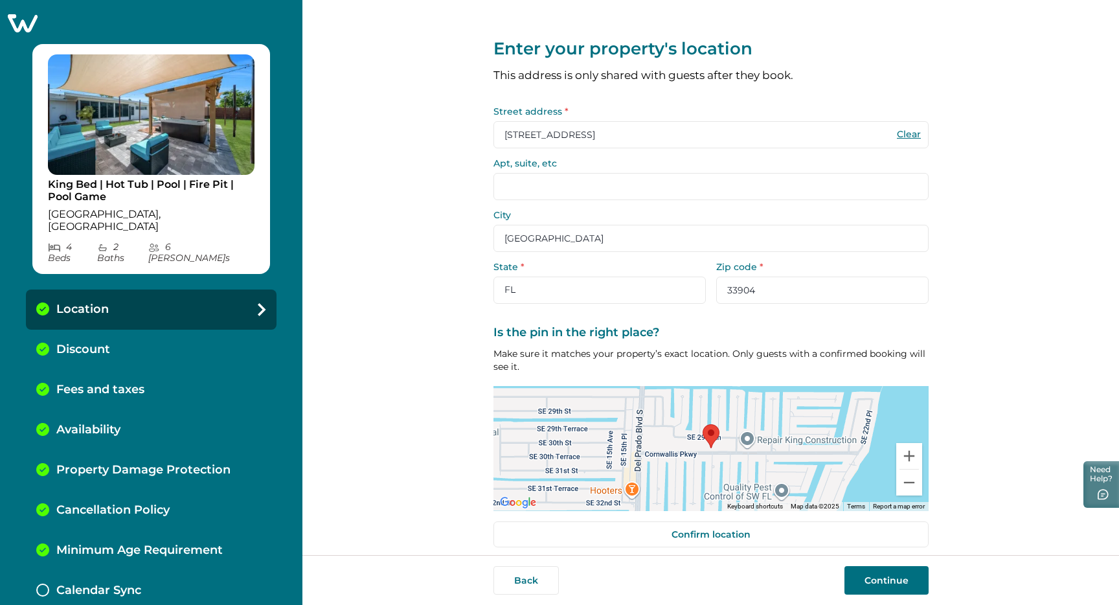
click at [530, 589] on button "Back" at bounding box center [525, 580] width 65 height 28
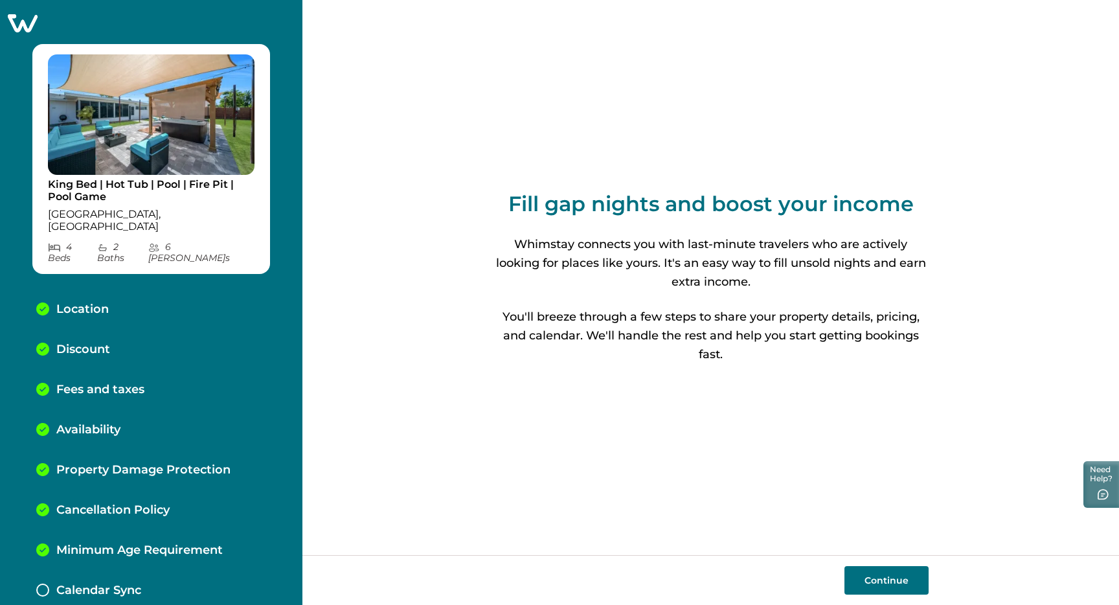
click at [881, 586] on button "Continue" at bounding box center [886, 580] width 84 height 28
select select "FL"
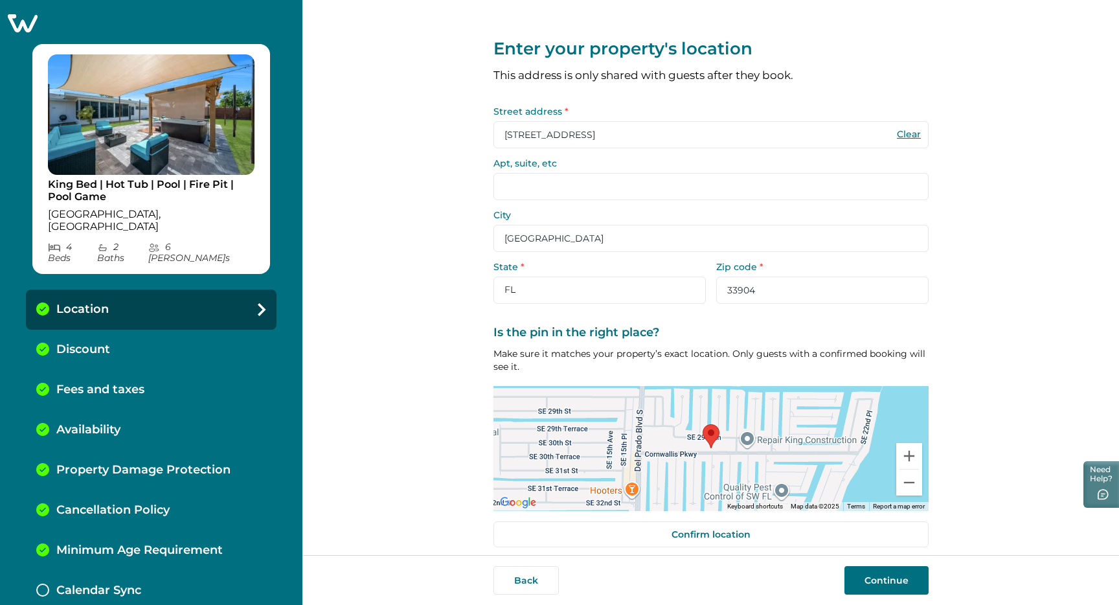
click at [882, 586] on button "Continue" at bounding box center [886, 580] width 84 height 28
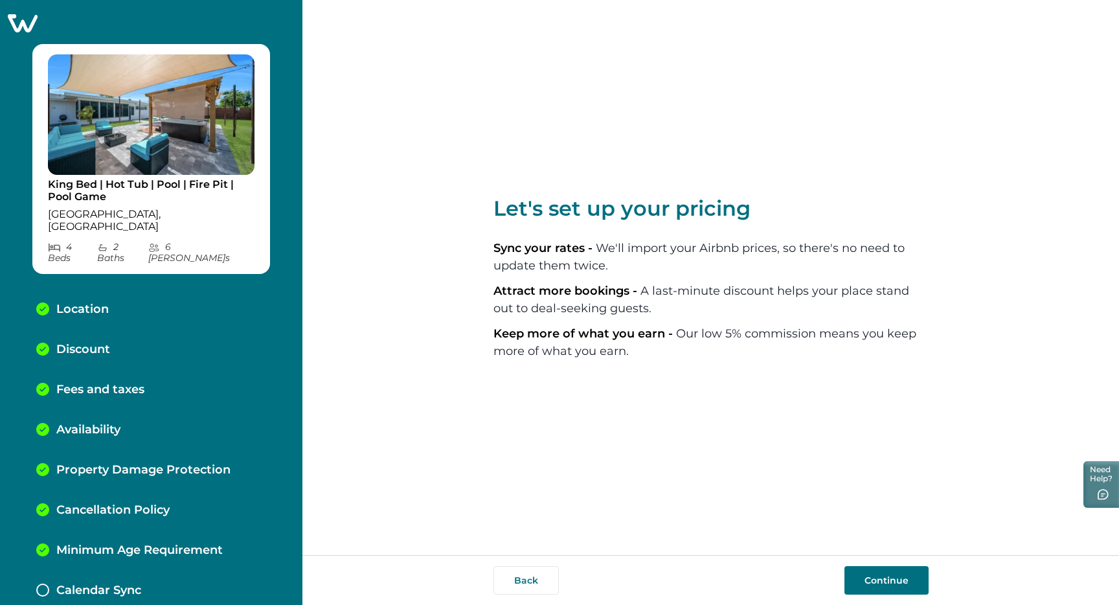
click at [876, 574] on button "Continue" at bounding box center [886, 580] width 84 height 28
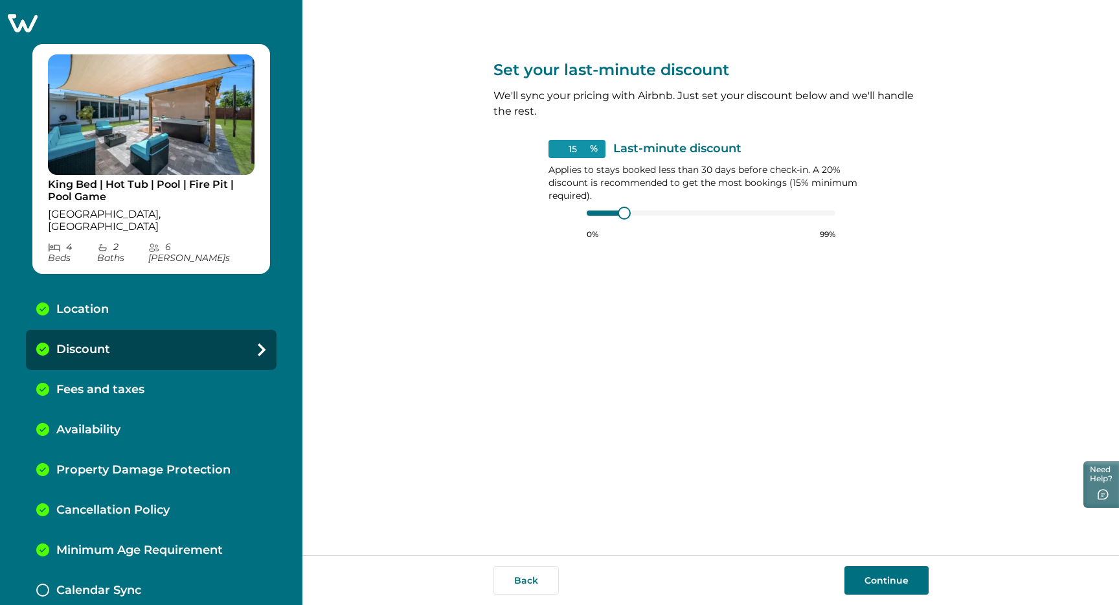
click at [876, 574] on button "Continue" at bounding box center [886, 580] width 84 height 28
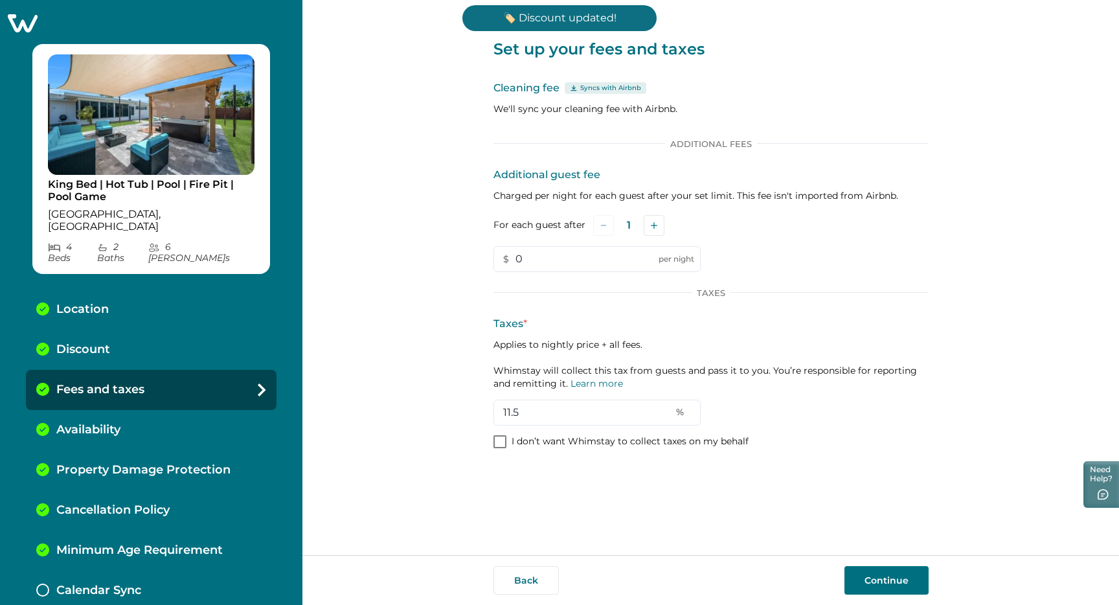
click at [876, 574] on button "Continue" at bounding box center [886, 580] width 84 height 28
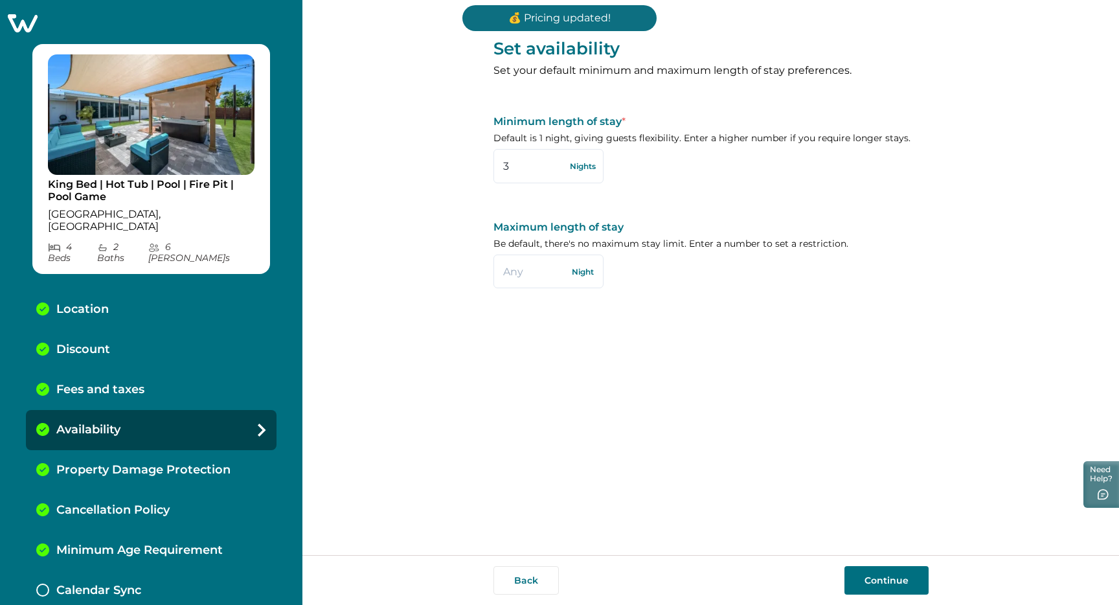
click at [876, 574] on button "Continue" at bounding box center [886, 580] width 84 height 28
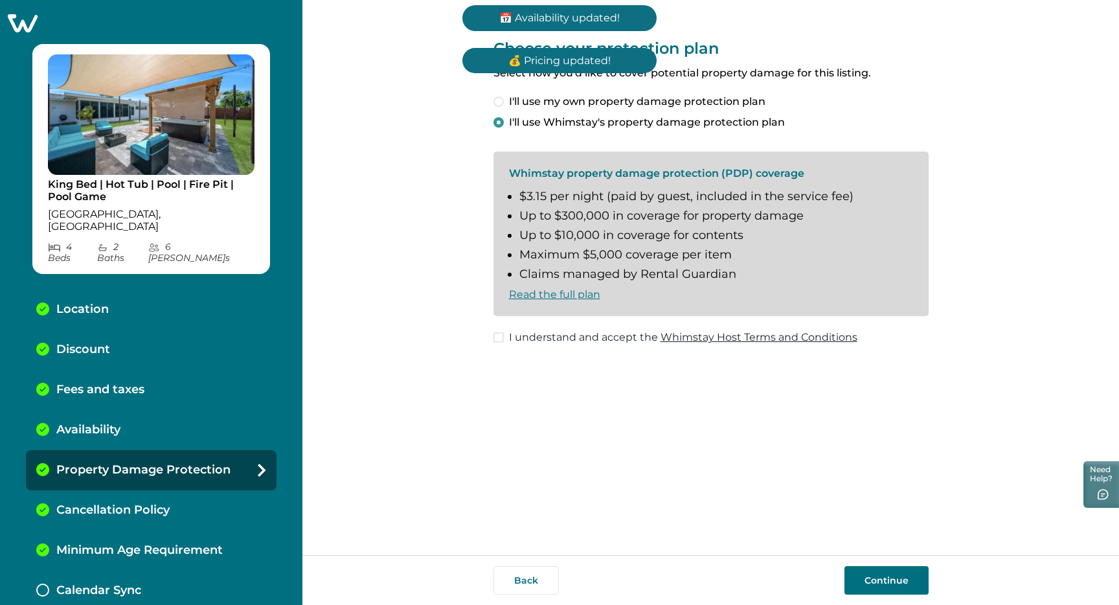
click at [509, 333] on span "I understand and accept the Whimstay Host Terms and Conditions" at bounding box center [683, 338] width 348 height 16
click at [890, 581] on button "Continue" at bounding box center [886, 580] width 84 height 28
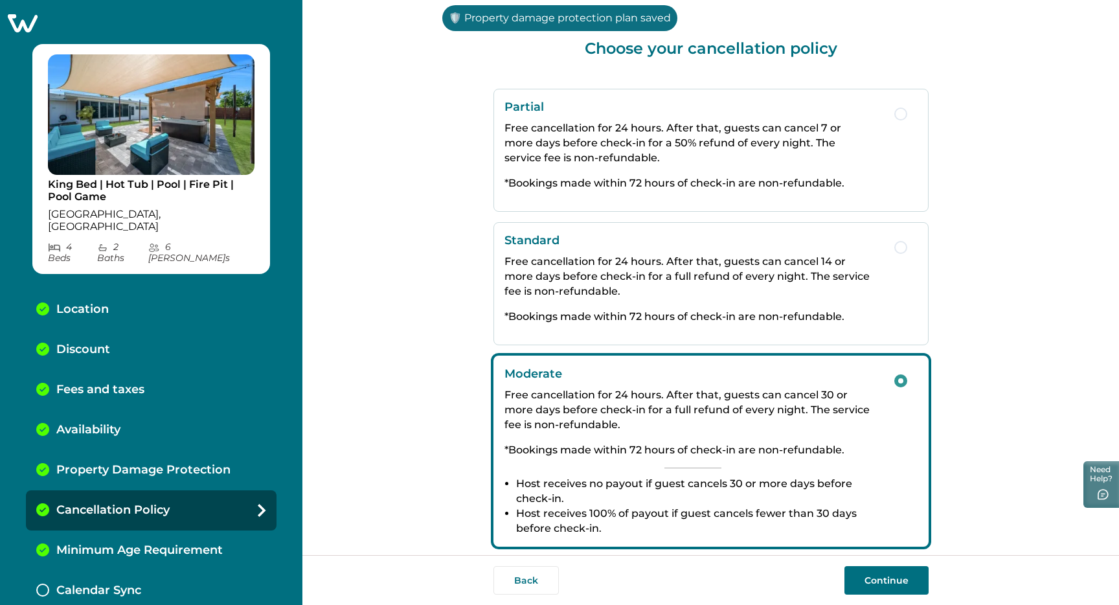
click at [890, 581] on button "Continue" at bounding box center [886, 580] width 84 height 28
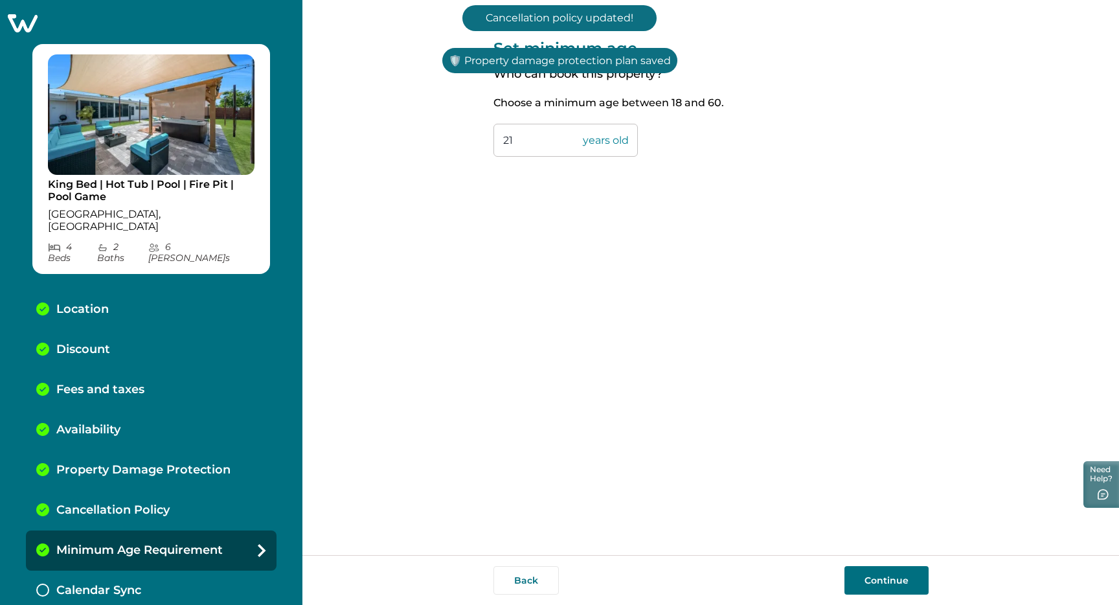
click at [890, 581] on button "Continue" at bounding box center [886, 580] width 84 height 28
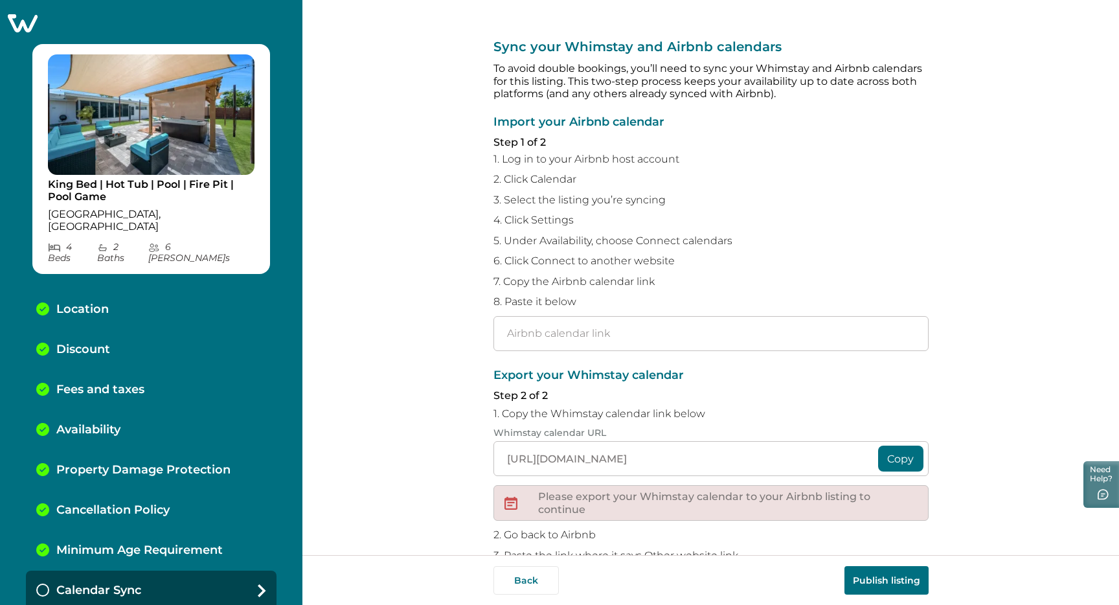
click at [30, 19] on icon at bounding box center [23, 23] width 30 height 18
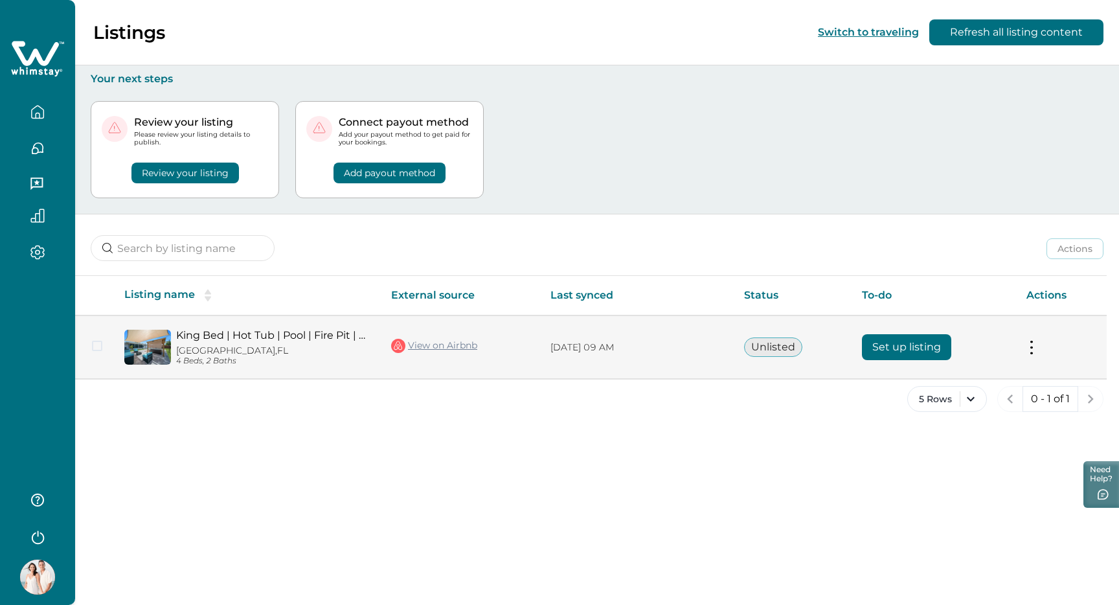
click at [1033, 350] on button at bounding box center [1031, 348] width 10 height 14
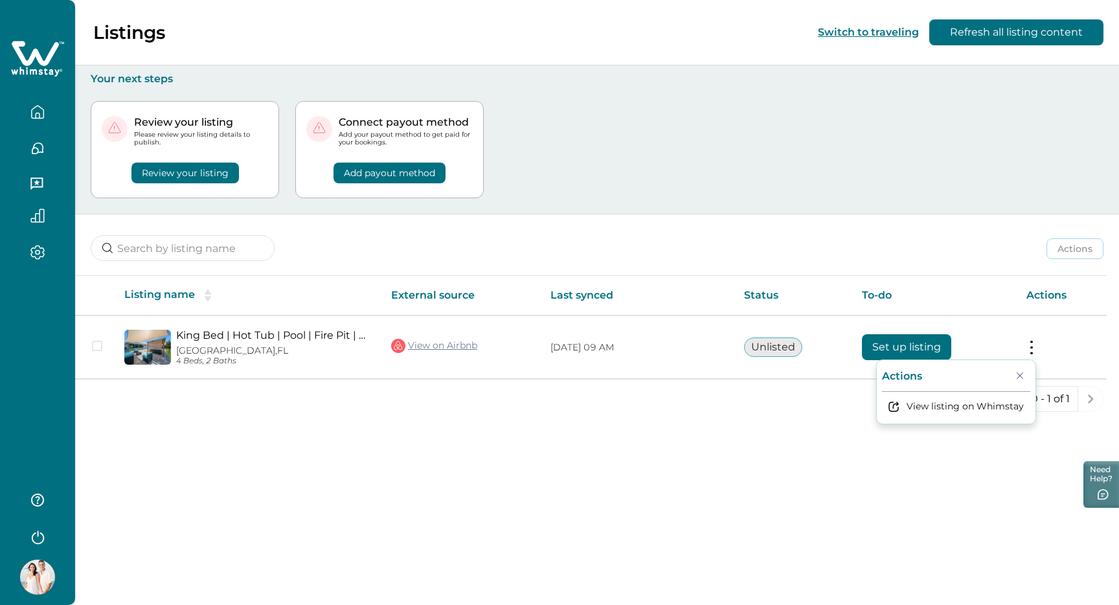
click at [803, 420] on div "5 Rows 0 - 1 of 1" at bounding box center [597, 409] width 1044 height 47
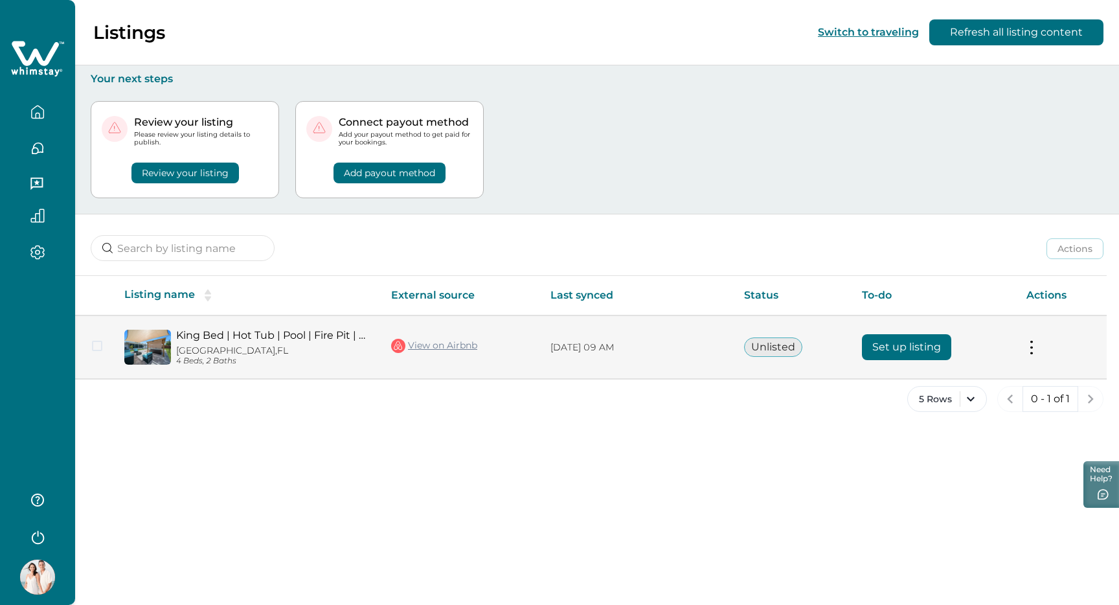
click at [906, 346] on button "Set up listing" at bounding box center [906, 347] width 89 height 26
